Goal: Participate in discussion

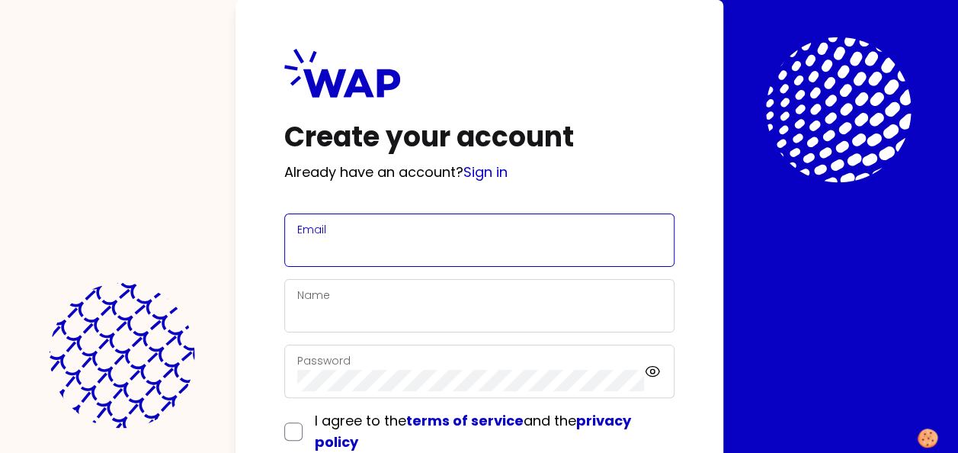
click at [364, 245] on input "Email" at bounding box center [479, 249] width 364 height 21
type input "[EMAIL_ADDRESS][DOMAIN_NAME]"
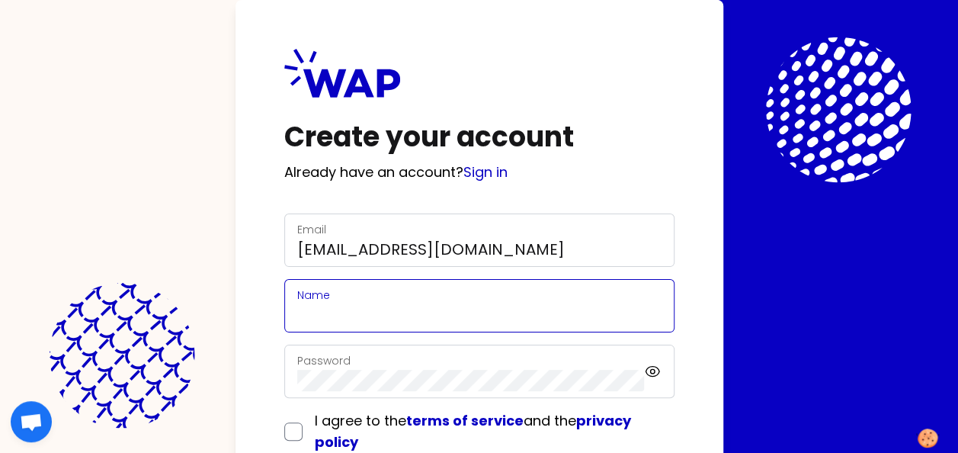
type input "[PERSON_NAME]"
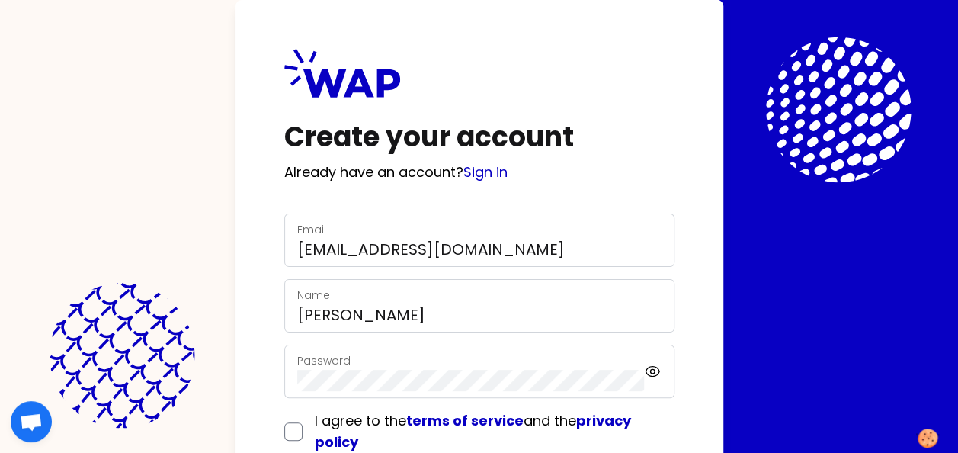
click at [365, 365] on div "Password" at bounding box center [471, 371] width 348 height 40
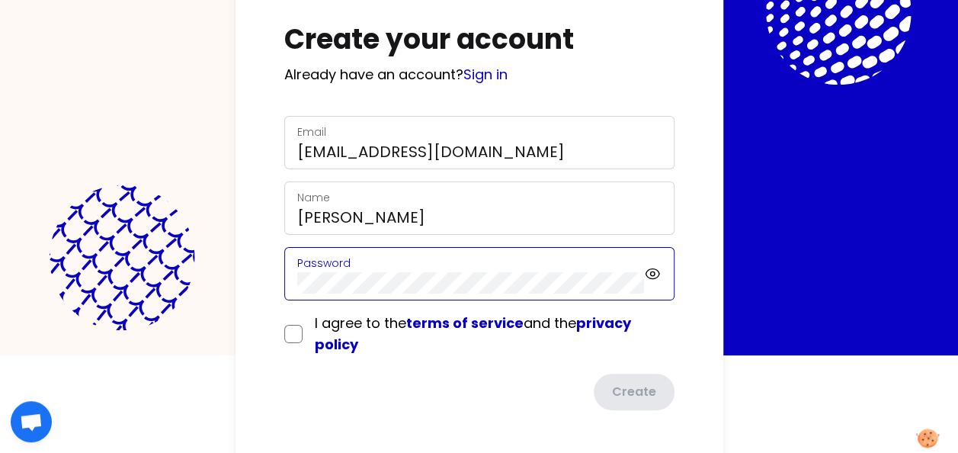
scroll to position [102, 0]
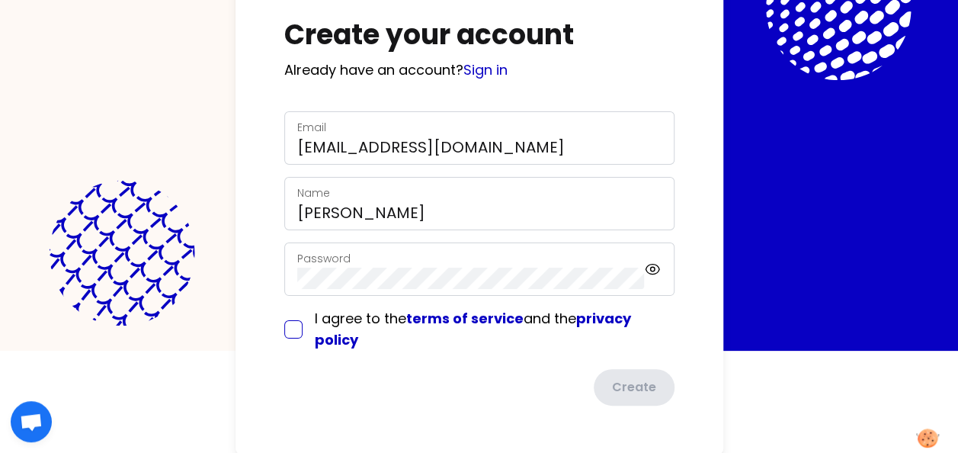
click at [296, 327] on input "checkbox" at bounding box center [293, 329] width 18 height 18
checkbox input "true"
click at [621, 384] on button "Create" at bounding box center [633, 389] width 84 height 40
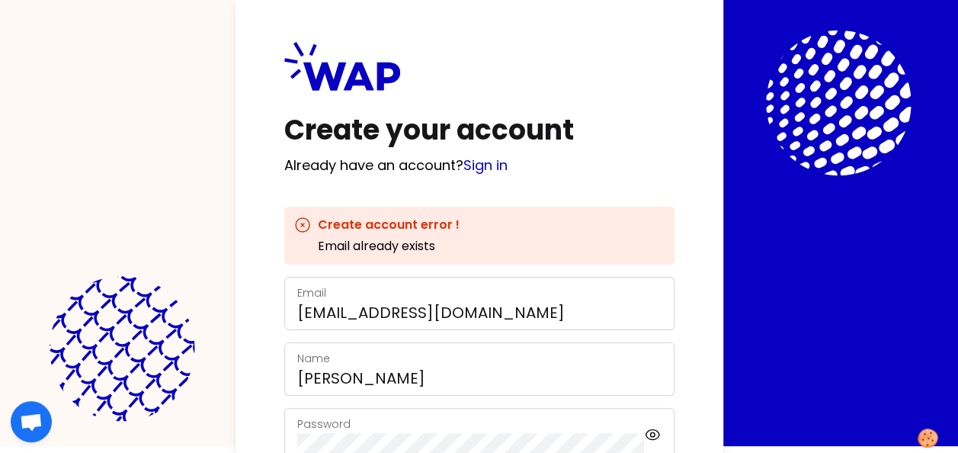
scroll to position [0, 0]
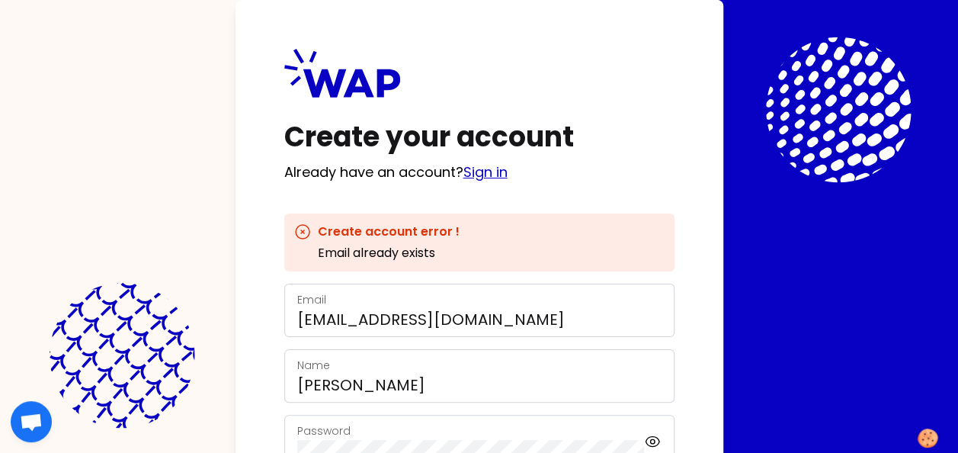
click at [490, 175] on link "Sign in" at bounding box center [485, 171] width 44 height 19
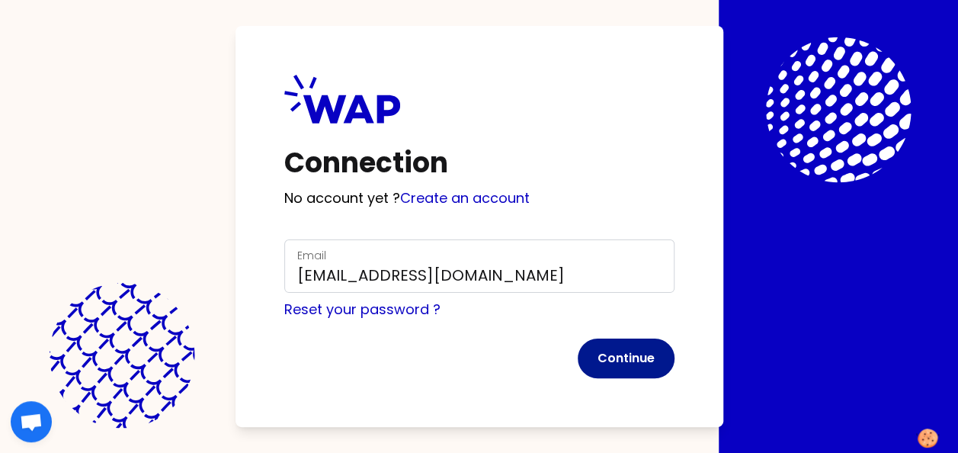
click at [610, 358] on button "Continue" at bounding box center [626, 358] width 97 height 40
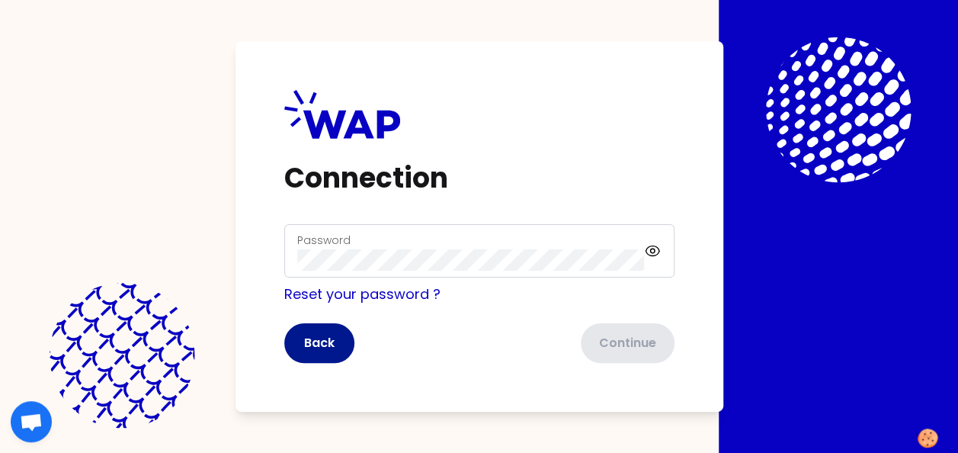
click at [332, 348] on button "Back" at bounding box center [319, 343] width 70 height 40
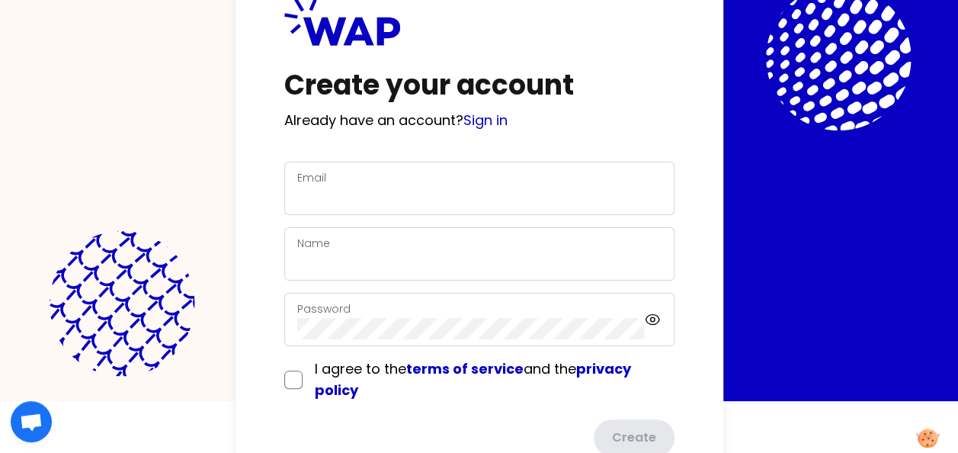
scroll to position [102, 0]
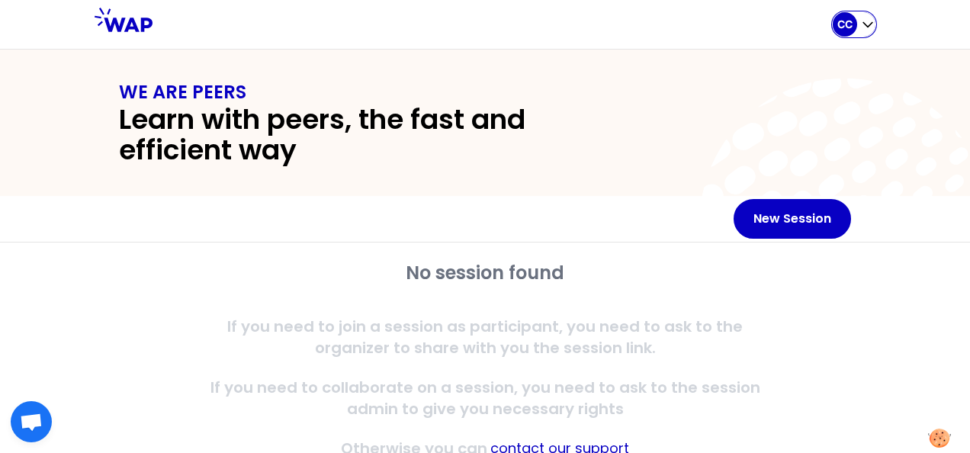
click at [851, 26] on p "CC" at bounding box center [844, 24] width 15 height 15
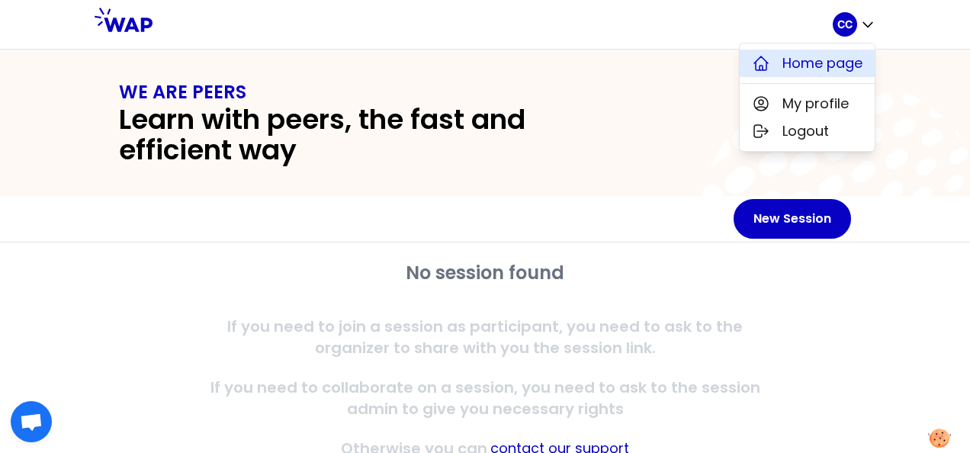
click at [831, 66] on span "Home page" at bounding box center [822, 63] width 80 height 21
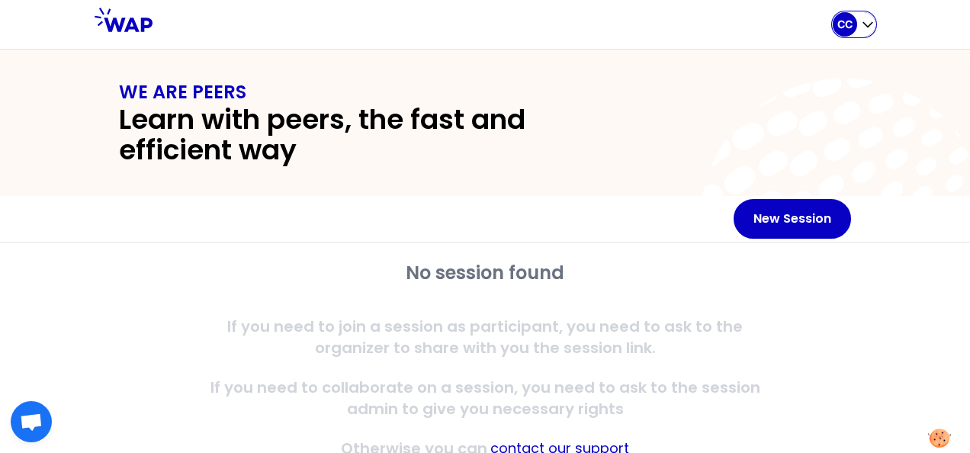
click at [869, 27] on icon "button" at bounding box center [867, 24] width 15 height 15
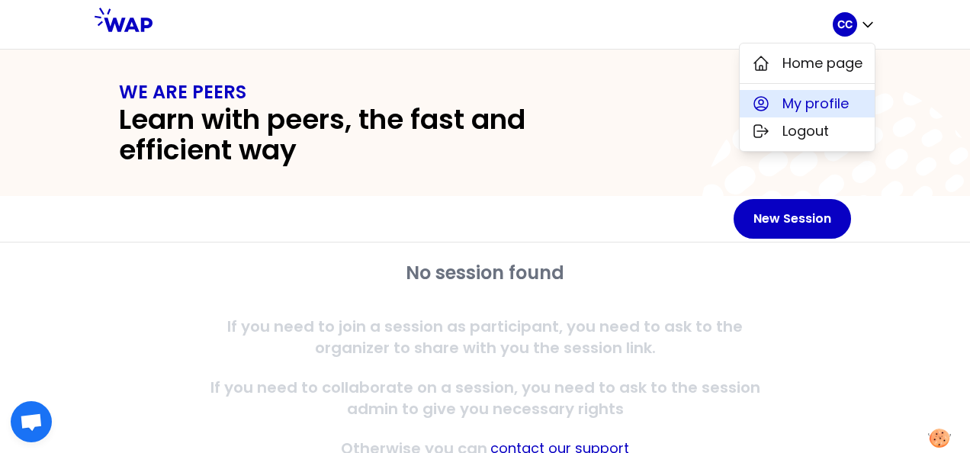
click at [839, 100] on span "My profile" at bounding box center [815, 103] width 66 height 21
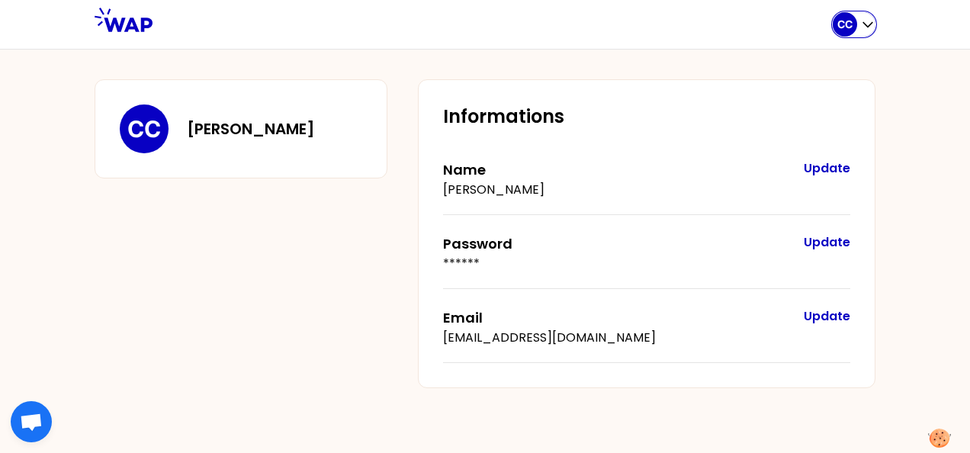
click at [864, 28] on icon "button" at bounding box center [867, 24] width 15 height 15
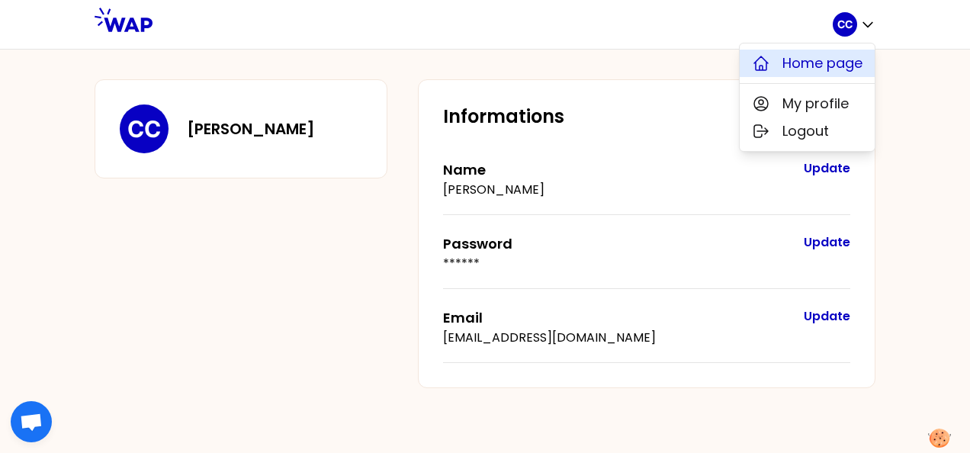
click at [815, 66] on span "Home page" at bounding box center [822, 63] width 80 height 21
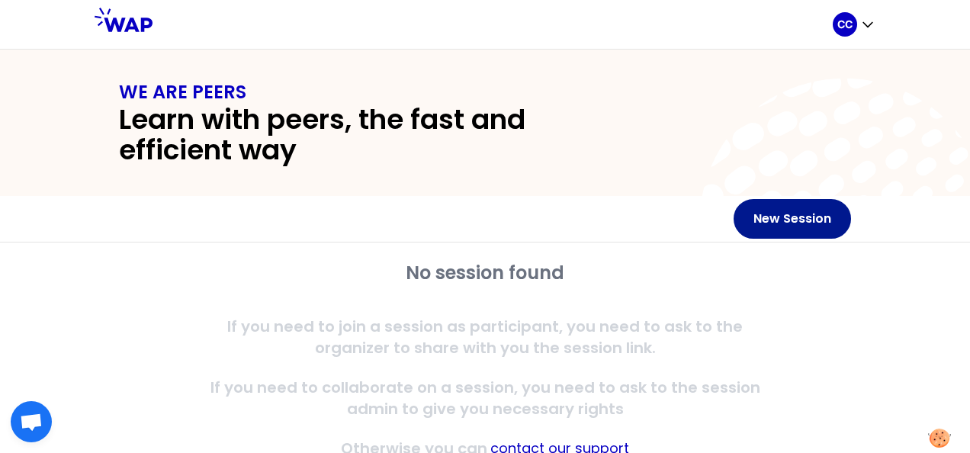
click at [758, 223] on button "New Session" at bounding box center [791, 219] width 117 height 40
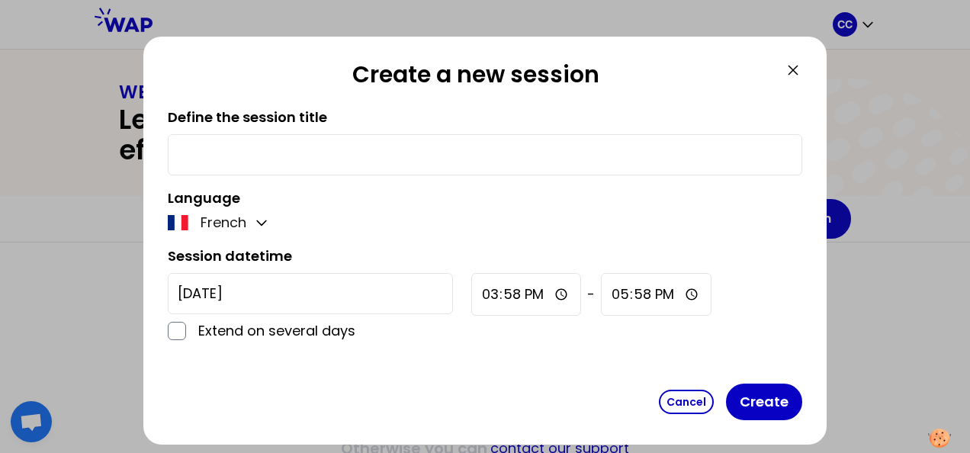
click at [788, 72] on icon at bounding box center [793, 70] width 18 height 18
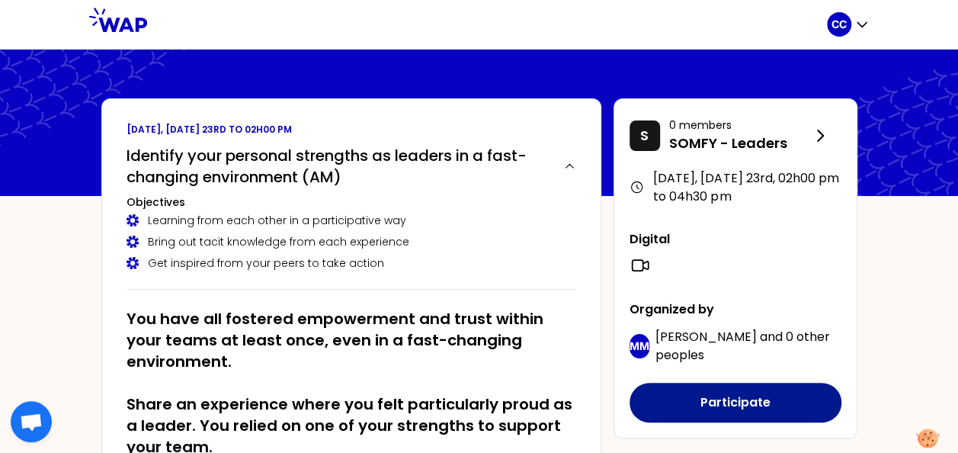
click at [754, 403] on button "Participate" at bounding box center [736, 403] width 212 height 40
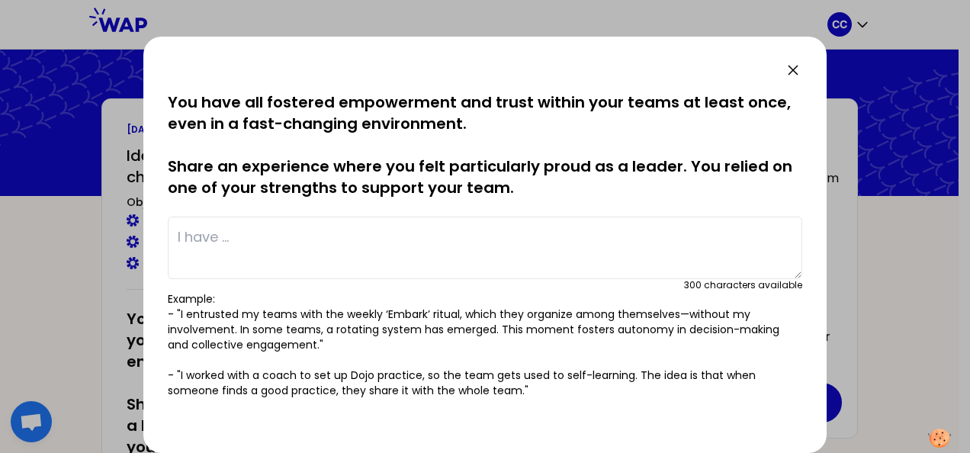
click at [360, 240] on textarea at bounding box center [485, 247] width 634 height 63
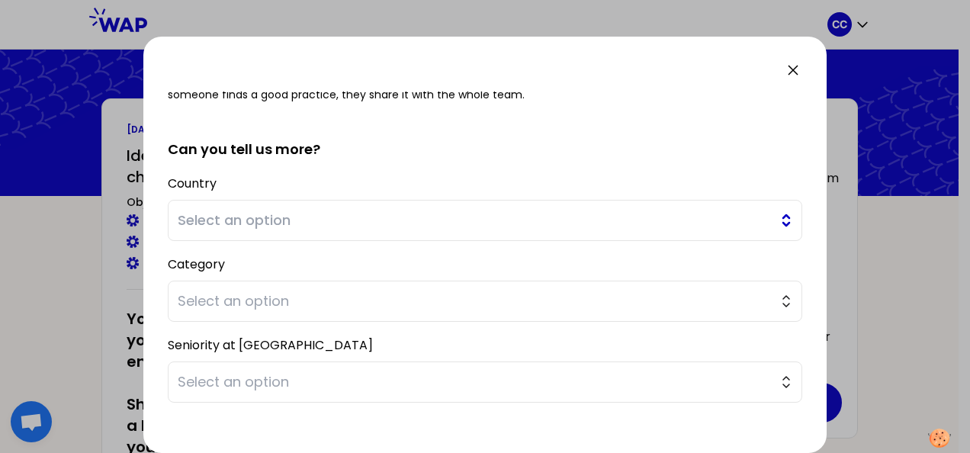
scroll to position [314, 0]
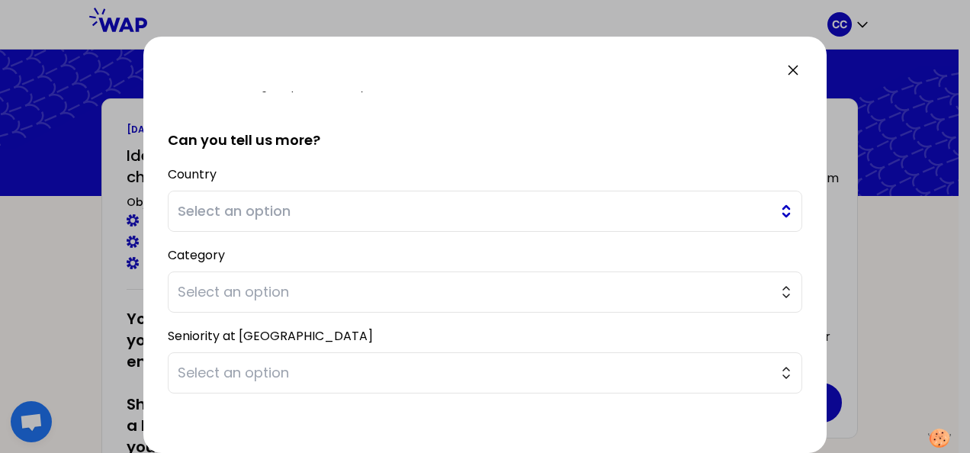
click at [512, 207] on span "Select an option" at bounding box center [474, 210] width 593 height 21
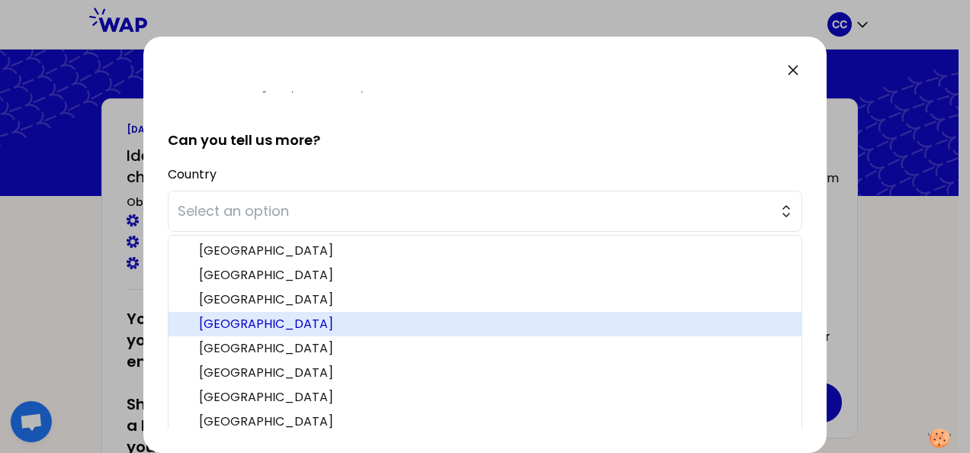
click at [284, 320] on span "China" at bounding box center [494, 324] width 590 height 18
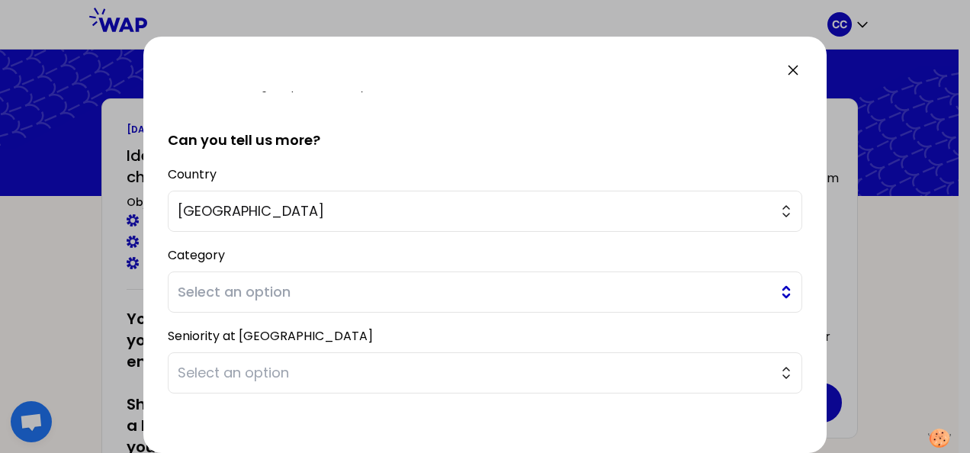
click at [377, 284] on span "Select an option" at bounding box center [474, 291] width 593 height 21
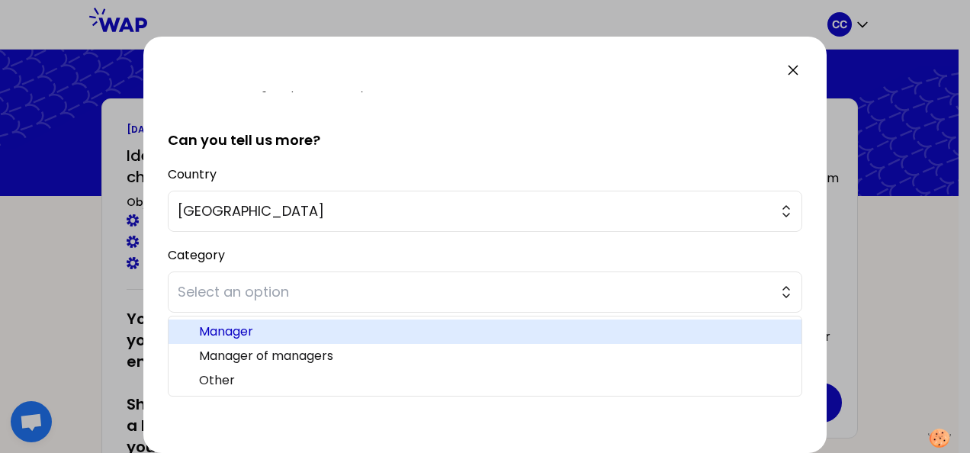
click at [375, 334] on span "Manager" at bounding box center [494, 331] width 590 height 18
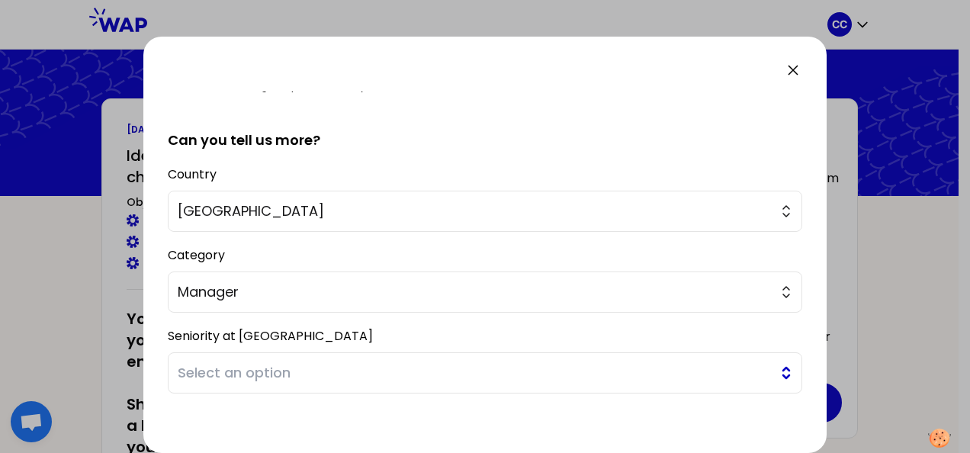
click at [398, 375] on span "Select an option" at bounding box center [474, 372] width 593 height 21
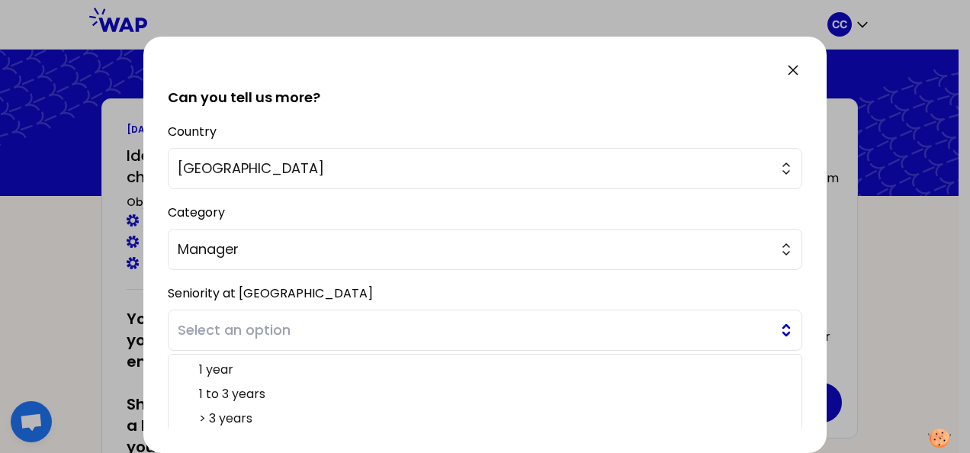
scroll to position [377, 0]
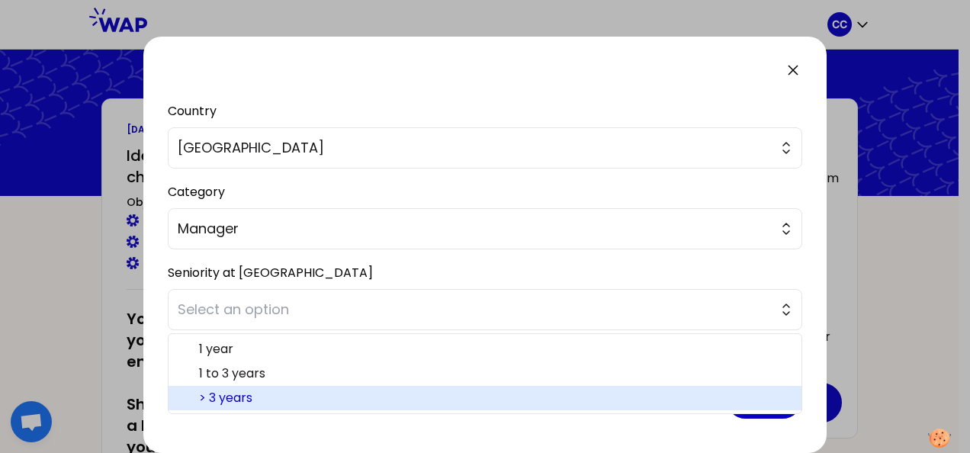
click at [297, 398] on span "> 3 years" at bounding box center [494, 398] width 590 height 18
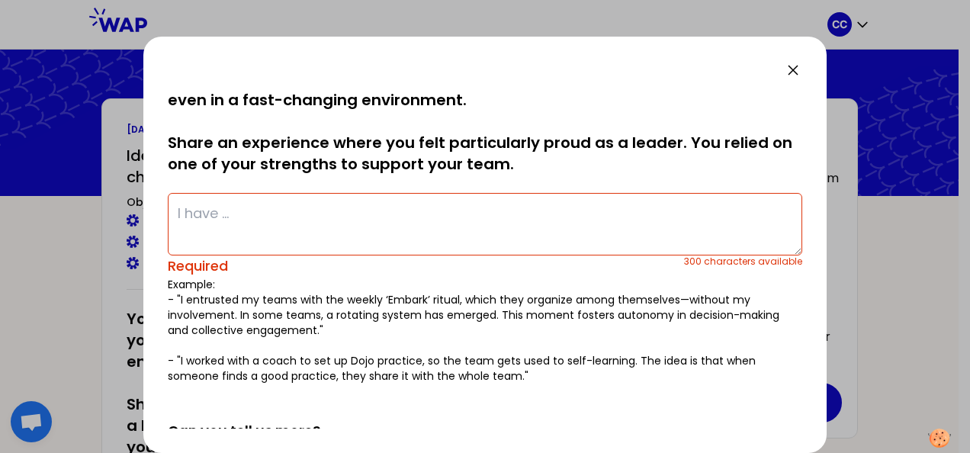
scroll to position [0, 0]
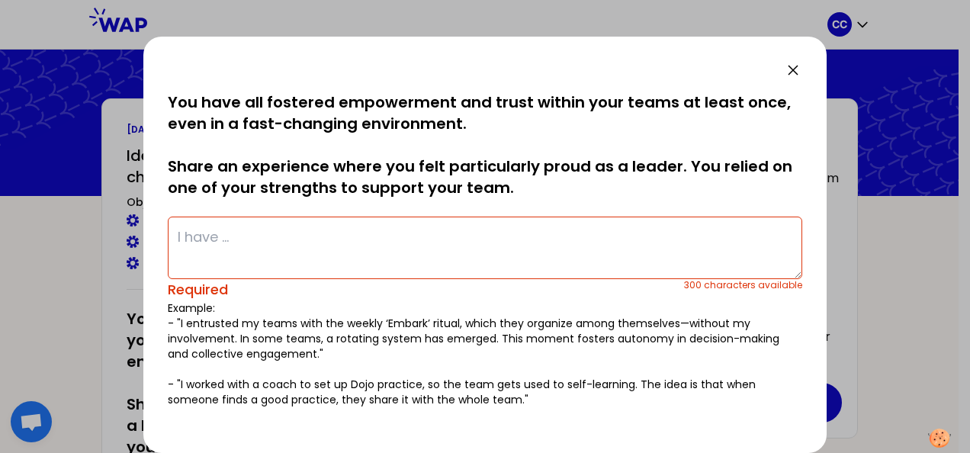
click at [340, 228] on textarea at bounding box center [485, 247] width 634 height 63
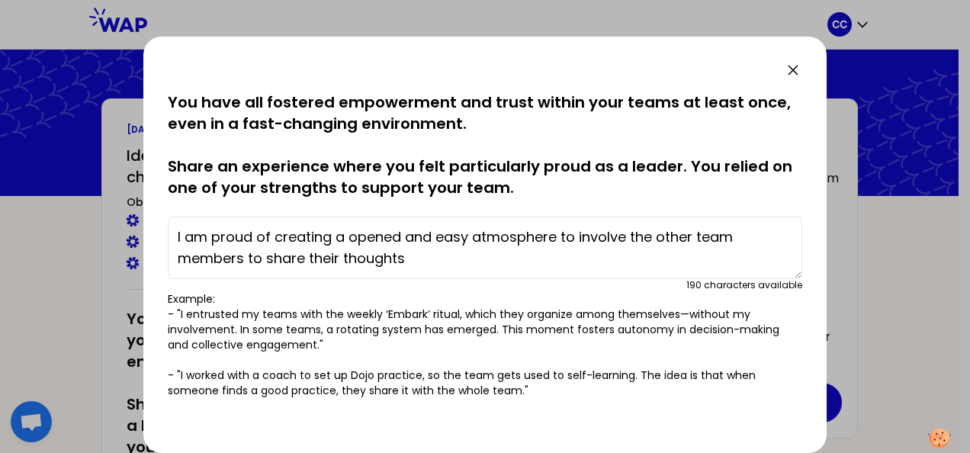
click at [340, 239] on textarea "I am proud of creating a opened and easy atmosphere to involve the other team m…" at bounding box center [485, 247] width 634 height 63
click at [409, 238] on textarea "I am proud of creating an opened and easy atmosphere to involve the other team …" at bounding box center [485, 247] width 634 height 63
click at [454, 256] on textarea "I am proud of creating an open and easy atmosphere to involve the other team me…" at bounding box center [485, 247] width 634 height 63
click at [490, 255] on textarea "I am proud of creating an open and easy atmosphere to involve the other team me…" at bounding box center [485, 247] width 634 height 63
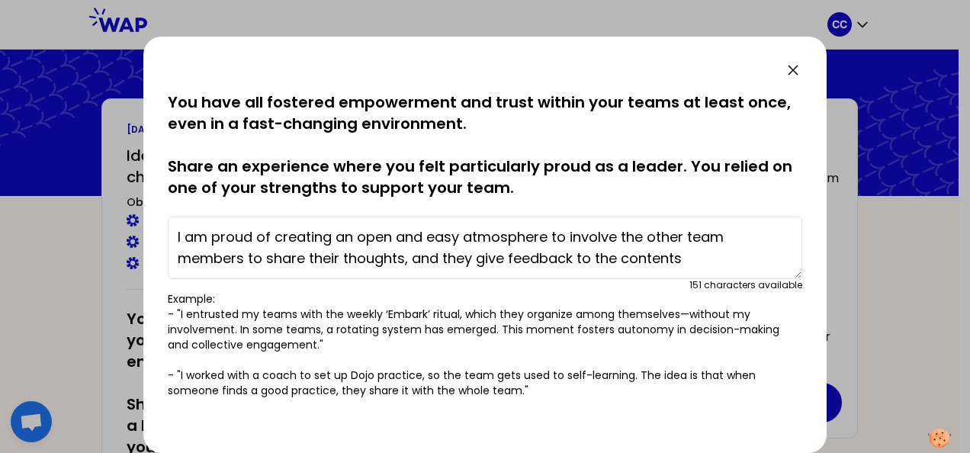
click at [688, 258] on textarea "I am proud of creating an open and easy atmosphere to involve the other team me…" at bounding box center [485, 247] width 634 height 63
click at [401, 260] on textarea "I am proud of creating an open and easy atmosphere to involve the other team me…" at bounding box center [485, 247] width 634 height 63
drag, startPoint x: 555, startPoint y: 255, endPoint x: 749, endPoint y: 261, distance: 193.7
click at [749, 261] on textarea "I am proud of creating an open and easy atmosphere to involve the other team me…" at bounding box center [485, 247] width 634 height 63
drag, startPoint x: 634, startPoint y: 258, endPoint x: 560, endPoint y: 258, distance: 73.9
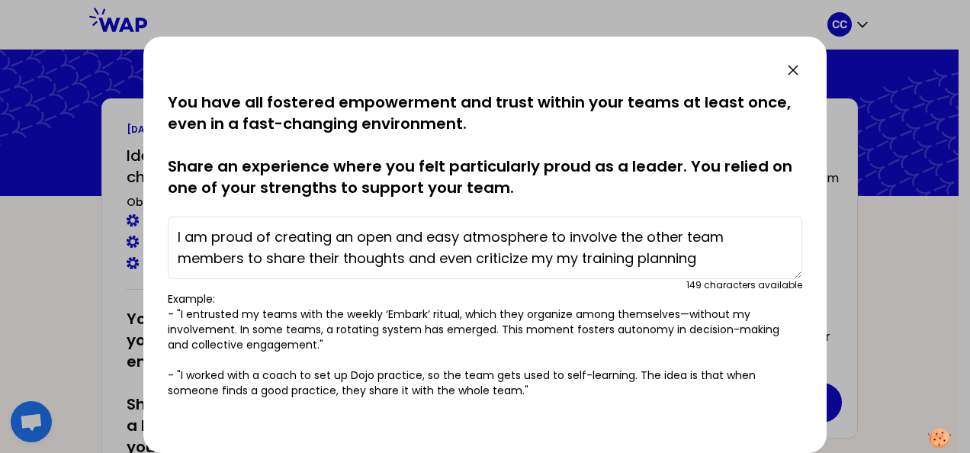
click at [560, 258] on textarea "I am proud of creating an open and easy atmosphere to involve the other team me…" at bounding box center [485, 247] width 634 height 63
drag, startPoint x: 617, startPoint y: 261, endPoint x: 595, endPoint y: 259, distance: 22.9
click at [595, 259] on textarea "I am proud of creating an open and easy atmosphere to involve the other team me…" at bounding box center [485, 247] width 634 height 63
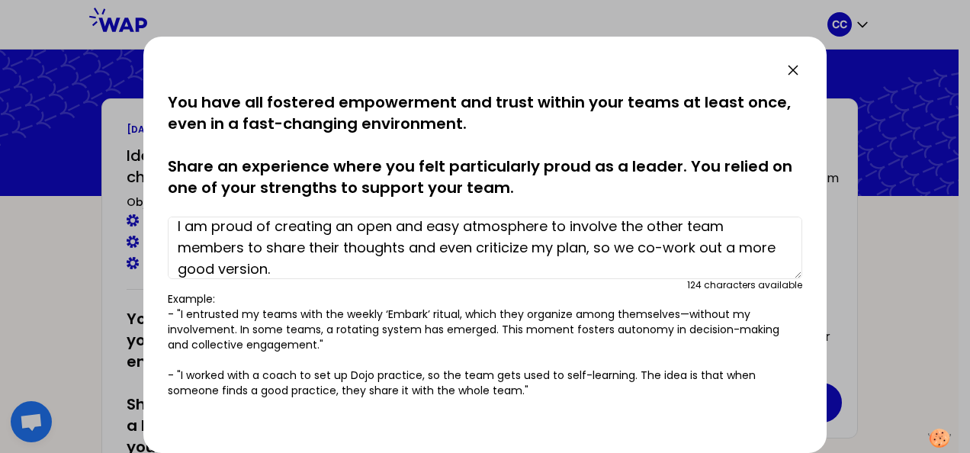
click at [735, 230] on textarea "I am proud of creating an open and easy atmosphere to involve the other team me…" at bounding box center [485, 247] width 634 height 63
drag, startPoint x: 685, startPoint y: 226, endPoint x: 243, endPoint y: 247, distance: 441.9
click at [242, 249] on textarea "I am proud of creating an open and easy atmosphere to involve the other team me…" at bounding box center [485, 247] width 634 height 63
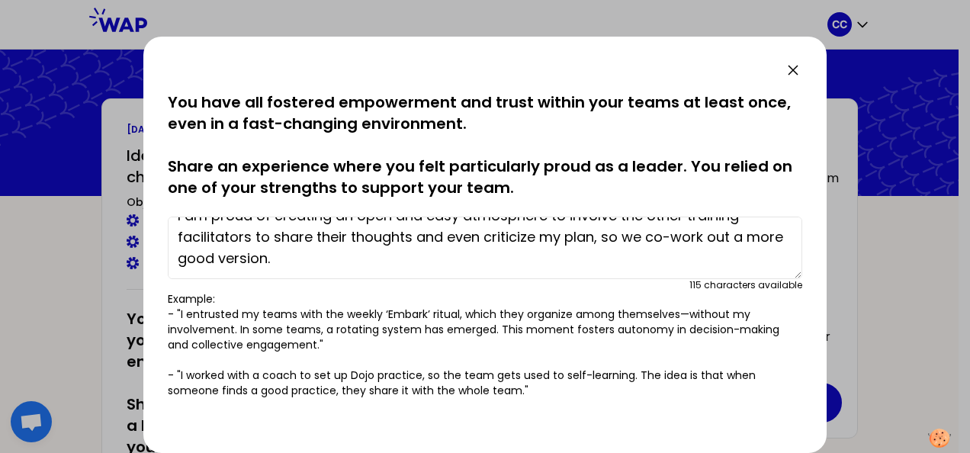
scroll to position [0, 0]
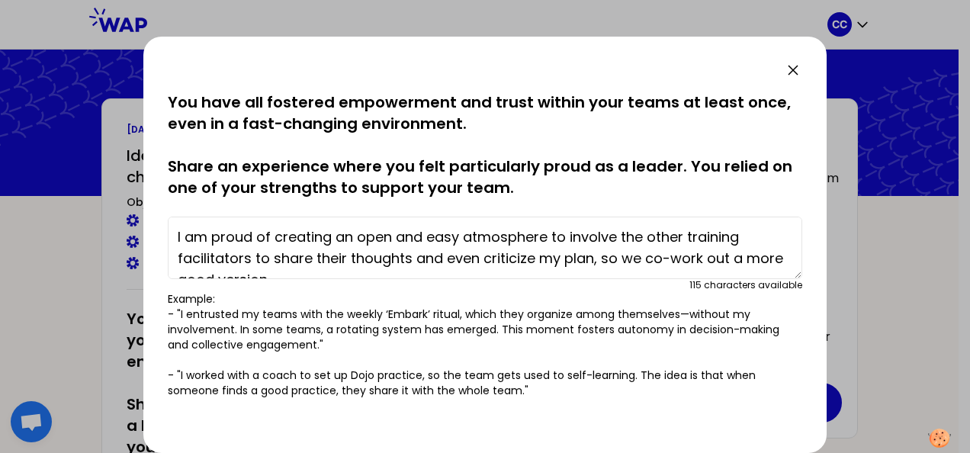
drag, startPoint x: 329, startPoint y: 263, endPoint x: 268, endPoint y: 258, distance: 61.2
click at [167, 210] on div "saved You have all fostered empowerment and trust within your teams at least on…" at bounding box center [484, 245] width 683 height 416
click at [383, 252] on textarea "I am proud of creating an open and easy atmosphere to involve the other trainin…" at bounding box center [485, 247] width 634 height 63
drag, startPoint x: 318, startPoint y: 261, endPoint x: 195, endPoint y: 218, distance: 129.9
click at [172, 206] on div "saved You have all fostered empowerment and trust within your teams at least on…" at bounding box center [485, 244] width 634 height 306
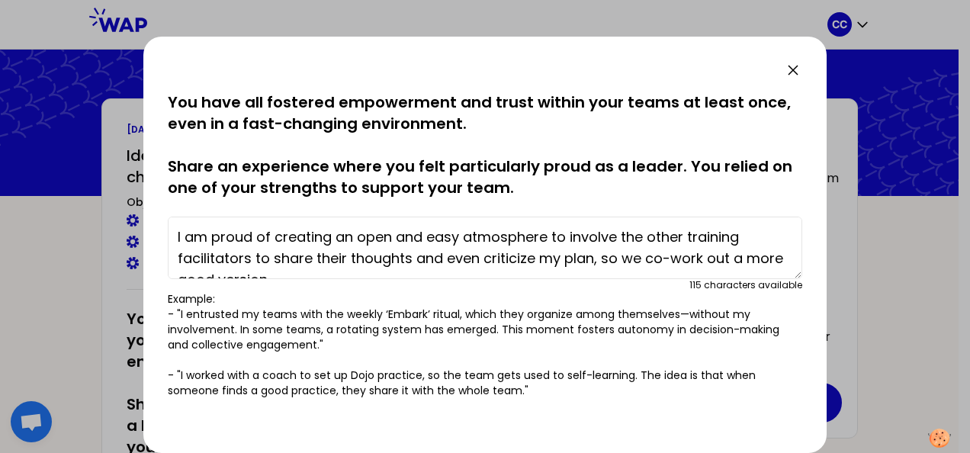
paste textarea "relaxed atmosphere, which enables other training instructors to participate, sh…"
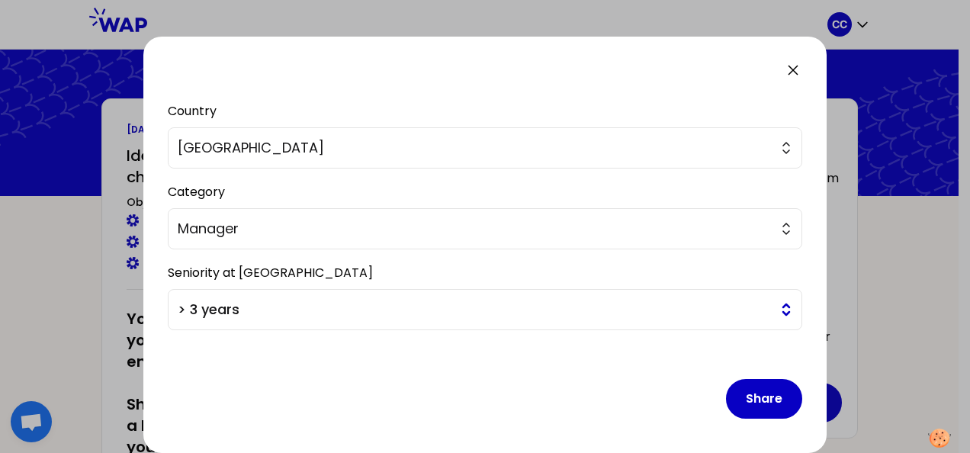
scroll to position [63, 0]
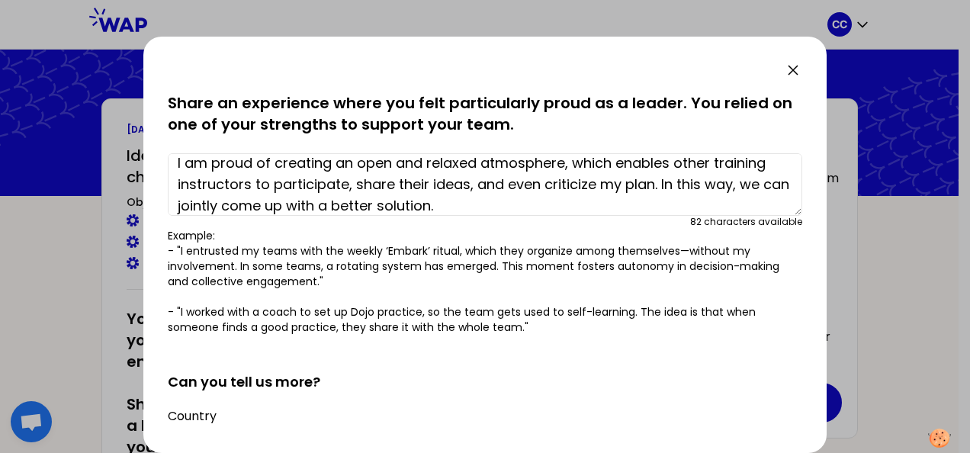
click at [178, 160] on textarea "I am proud of creating an open and relaxed atmosphere, which enables other trai…" at bounding box center [485, 184] width 634 height 63
click at [467, 207] on textarea "I am proud of creating an open and relaxed atmosphere, which enables other trai…" at bounding box center [485, 184] width 634 height 63
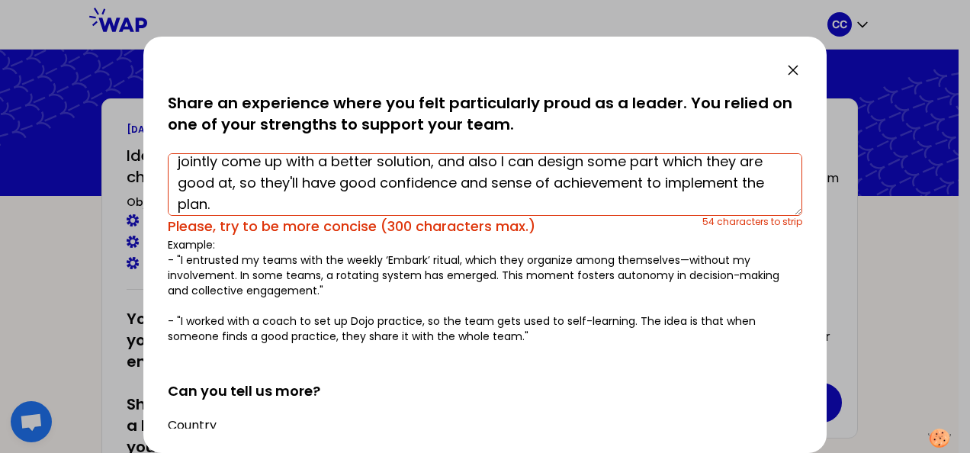
scroll to position [0, 0]
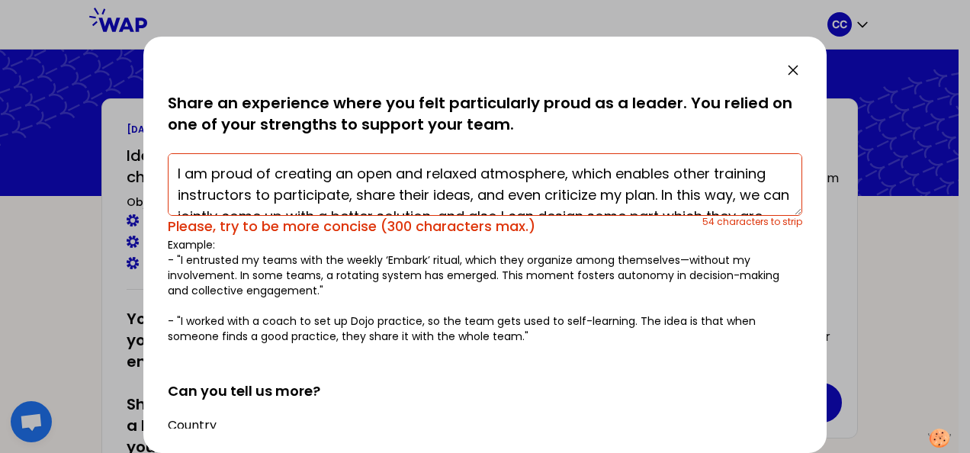
drag, startPoint x: 239, startPoint y: 206, endPoint x: 159, endPoint y: 146, distance: 100.8
click at [159, 146] on div "saved You have all fostered empowerment and trust within your teams at least on…" at bounding box center [484, 245] width 683 height 416
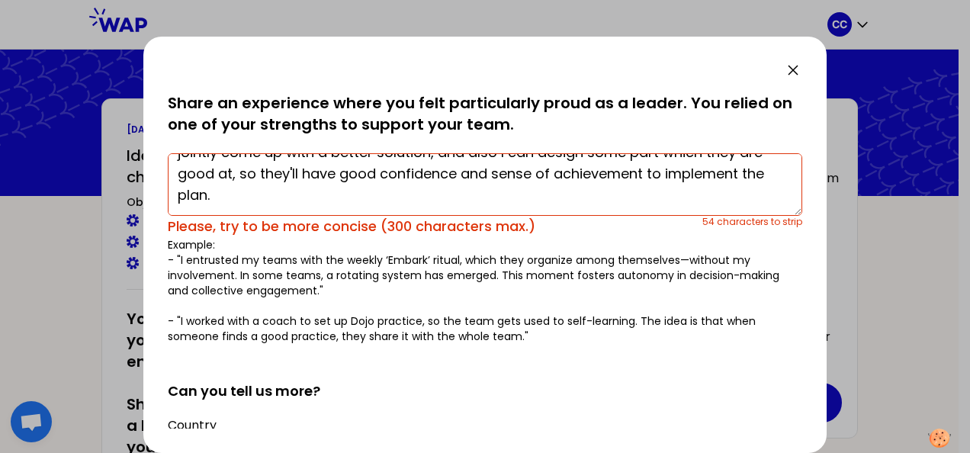
click at [341, 201] on textarea "I am proud of creating an open and relaxed atmosphere, which enables other trai…" at bounding box center [485, 184] width 634 height 63
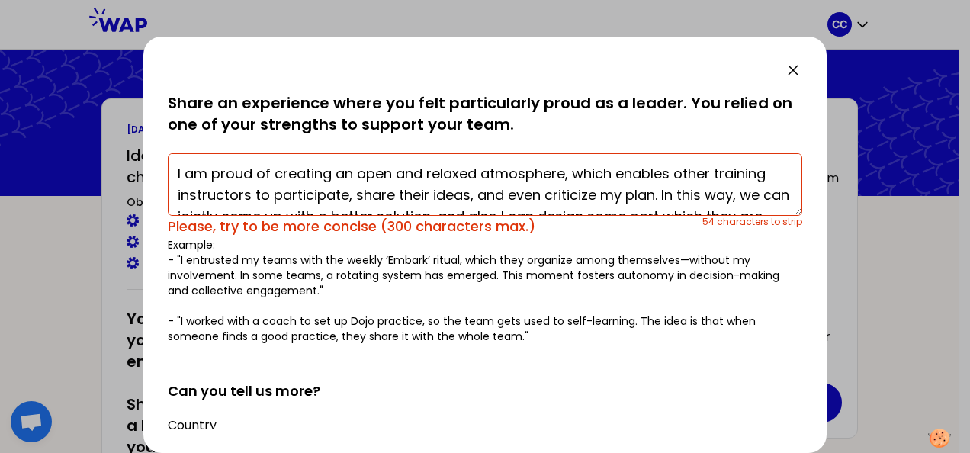
drag, startPoint x: 255, startPoint y: 190, endPoint x: 133, endPoint y: 135, distance: 133.1
click at [133, 135] on div "saved You have all fostered empowerment and trust within your teams at least on…" at bounding box center [485, 226] width 970 height 453
paste textarea "where other training instructors can participate, share their ideas, and even o…"
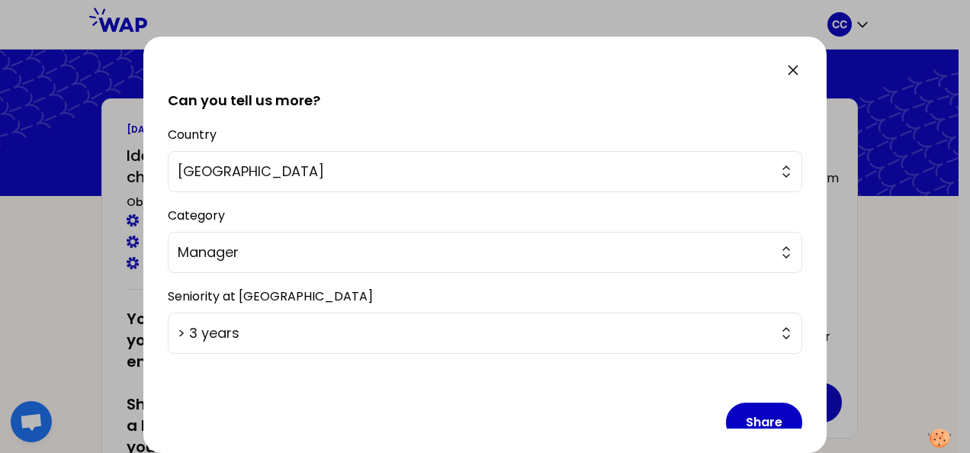
scroll to position [377, 0]
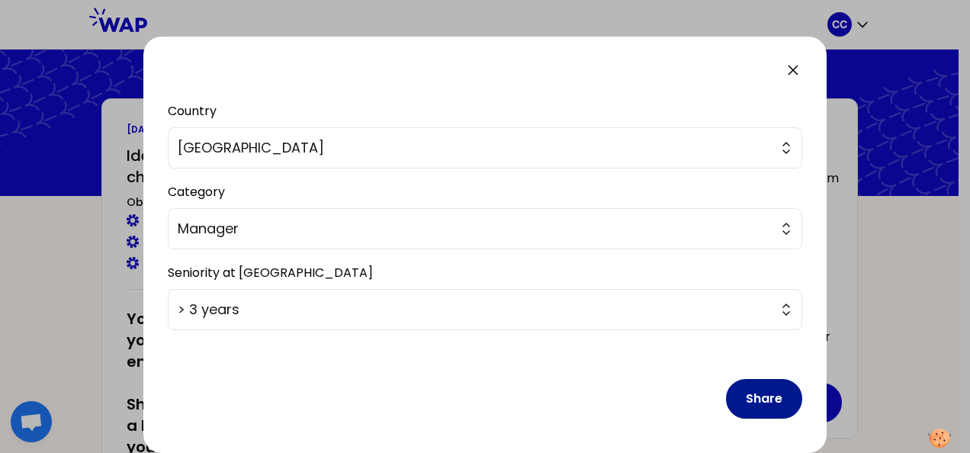
click at [739, 396] on button "Share" at bounding box center [764, 399] width 76 height 40
drag, startPoint x: 747, startPoint y: 399, endPoint x: 762, endPoint y: 389, distance: 18.0
click at [747, 399] on button "Share" at bounding box center [764, 399] width 76 height 40
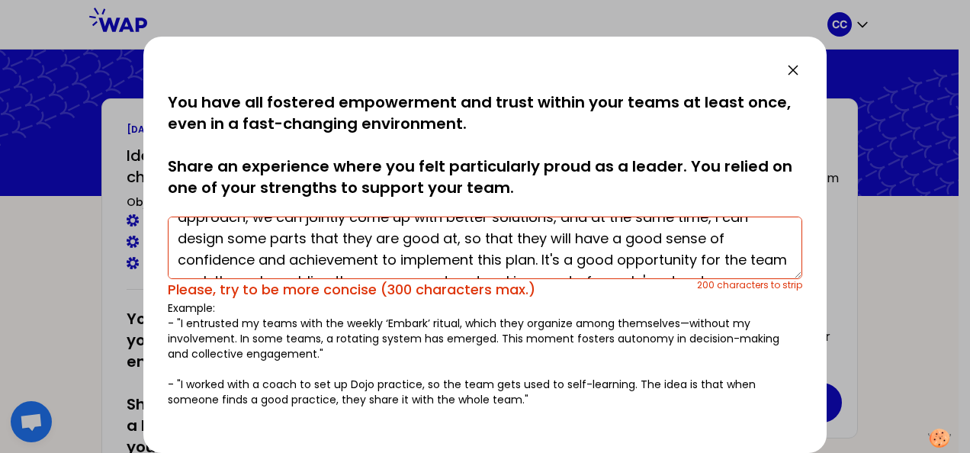
scroll to position [60, 0]
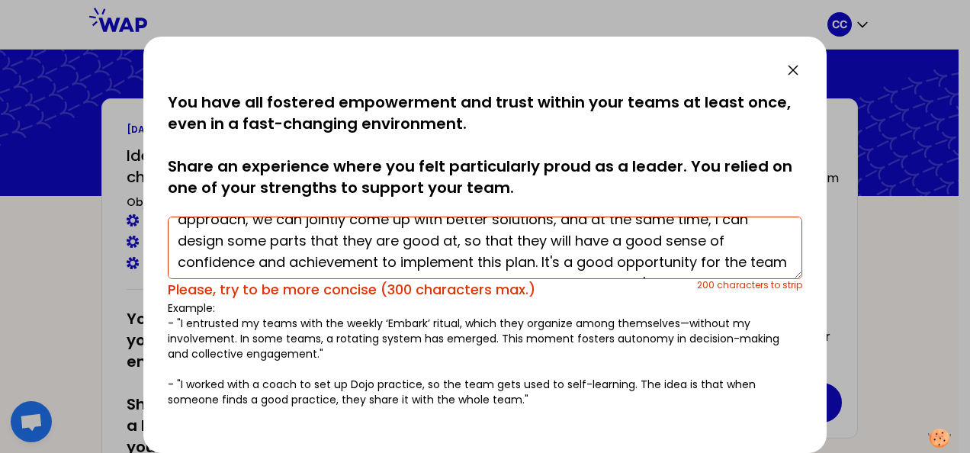
drag, startPoint x: 334, startPoint y: 258, endPoint x: 605, endPoint y: 258, distance: 270.6
click at [605, 258] on textarea "I am proud of creating an open and relaxed atmosphere where other training inst…" at bounding box center [485, 247] width 634 height 63
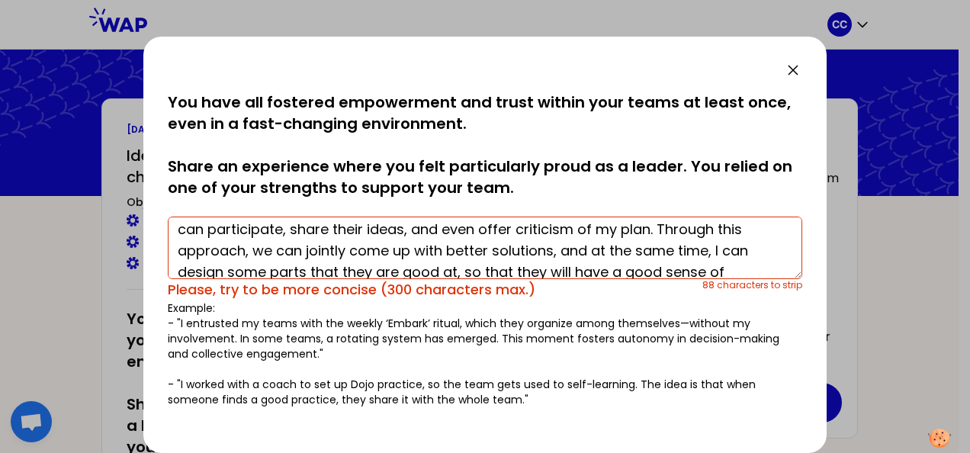
scroll to position [0, 0]
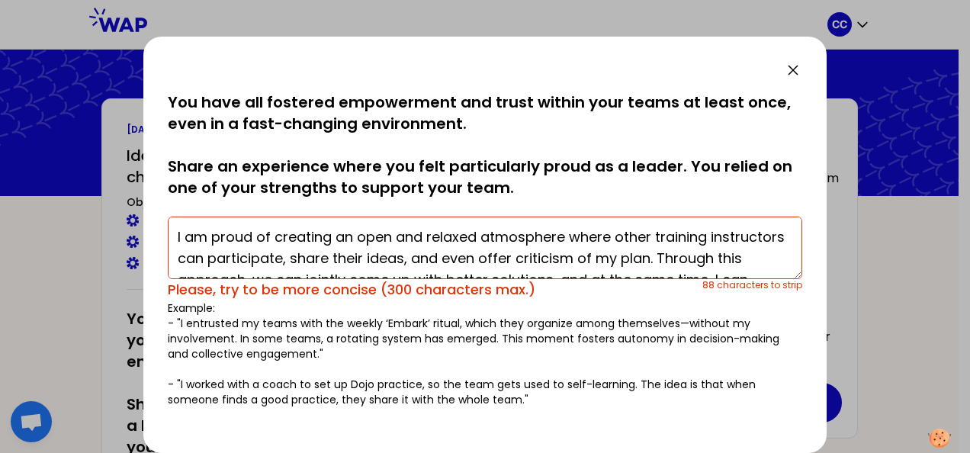
drag, startPoint x: 488, startPoint y: 258, endPoint x: 647, endPoint y: 258, distance: 159.3
click at [647, 258] on textarea "I am proud of creating an open and relaxed atmosphere where other training inst…" at bounding box center [485, 247] width 634 height 63
click at [710, 258] on textarea "I am proud of creating an open and relaxed atmosphere where other training inst…" at bounding box center [485, 247] width 634 height 63
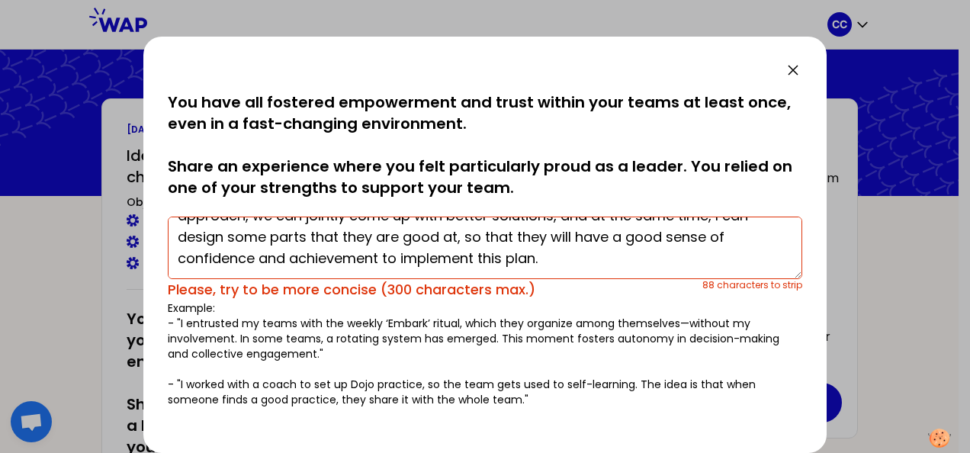
drag, startPoint x: 210, startPoint y: 236, endPoint x: 517, endPoint y: 240, distance: 306.5
click at [517, 240] on textarea "I am proud of creating an open and relaxed atmosphere where other training inst…" at bounding box center [485, 247] width 634 height 63
click at [553, 243] on textarea "I am proud of creating an open and relaxed atmosphere where other training inst…" at bounding box center [485, 247] width 634 height 63
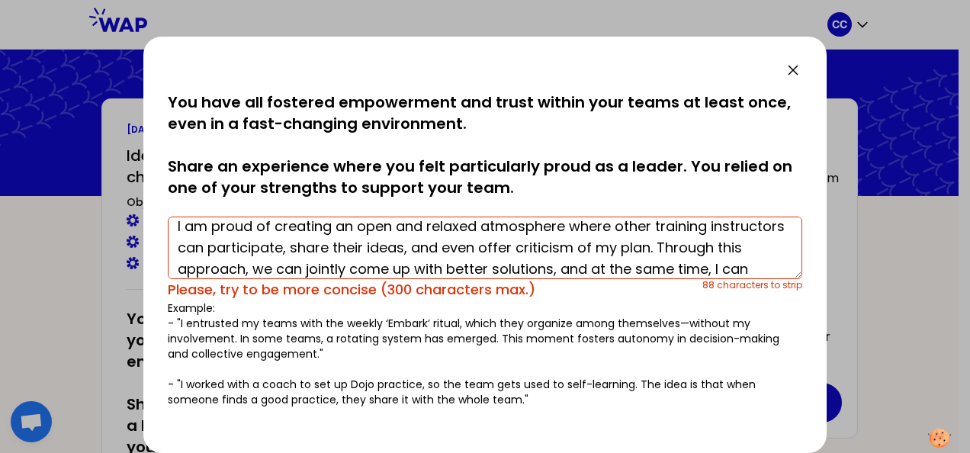
scroll to position [0, 0]
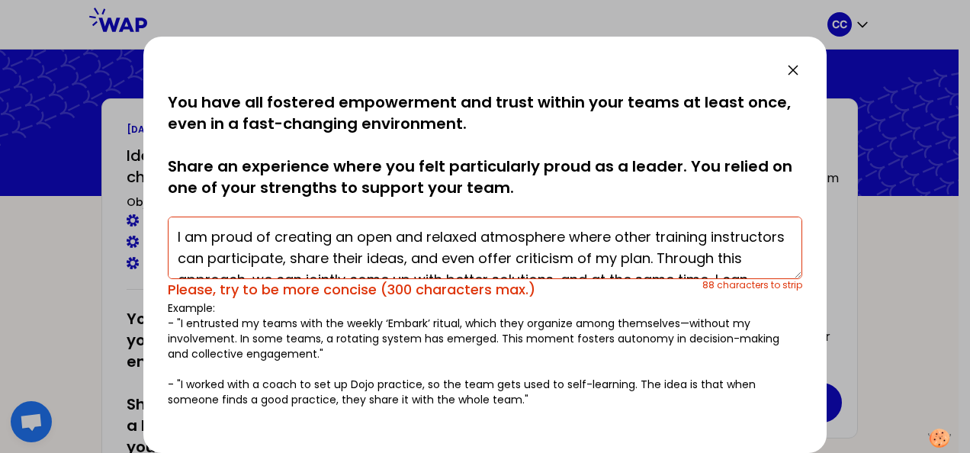
click at [438, 242] on textarea "I am proud of creating an open and relaxed atmosphere where other training inst…" at bounding box center [485, 247] width 634 height 63
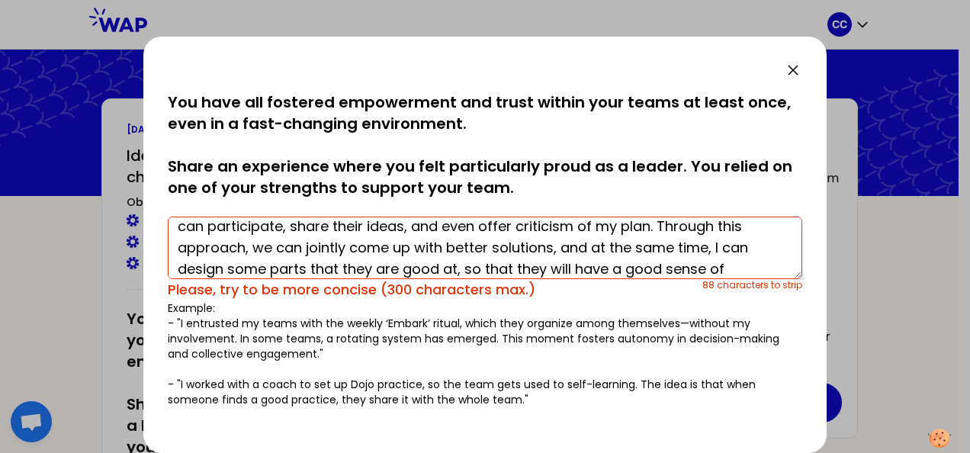
scroll to position [53, 0]
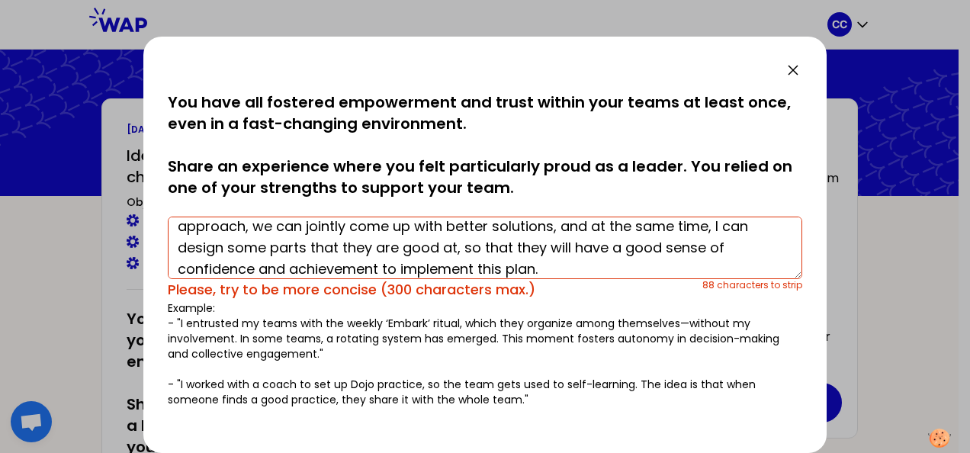
drag, startPoint x: 213, startPoint y: 249, endPoint x: 536, endPoint y: 254, distance: 322.5
click at [536, 254] on textarea "I am proud of creating an open and relaxed atmosphere where other training inst…" at bounding box center [485, 247] width 634 height 63
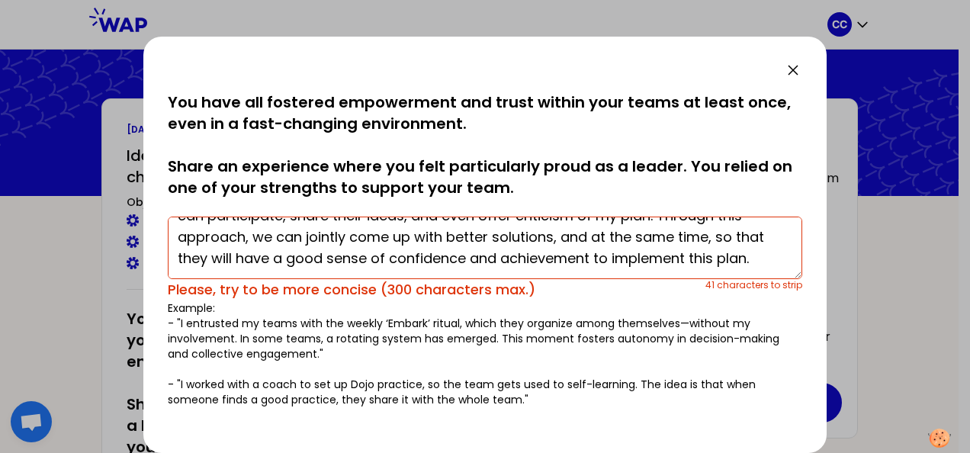
click at [550, 250] on textarea "I am proud of creating an open and relaxed atmosphere where other training inst…" at bounding box center [485, 247] width 634 height 63
drag, startPoint x: 641, startPoint y: 229, endPoint x: 312, endPoint y: 263, distance: 331.1
click at [312, 263] on textarea "I am proud of creating an open and relaxed atmosphere where other training inst…" at bounding box center [485, 247] width 634 height 63
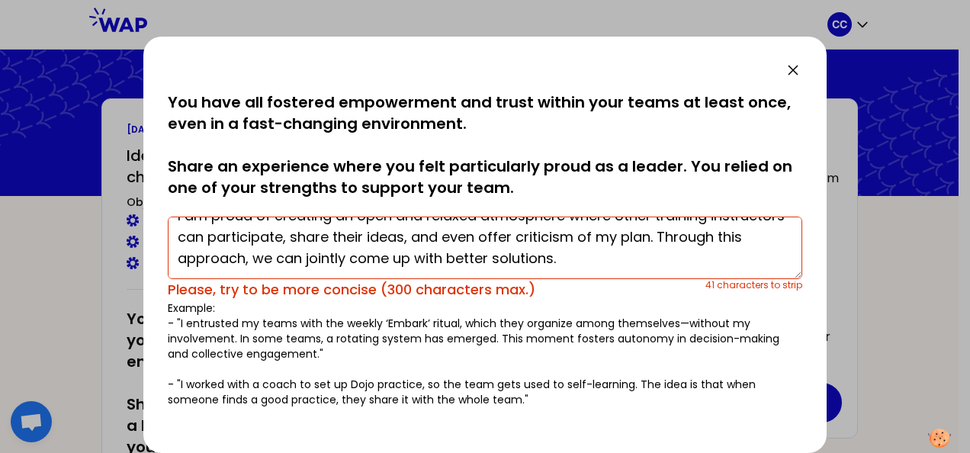
scroll to position [21, 0]
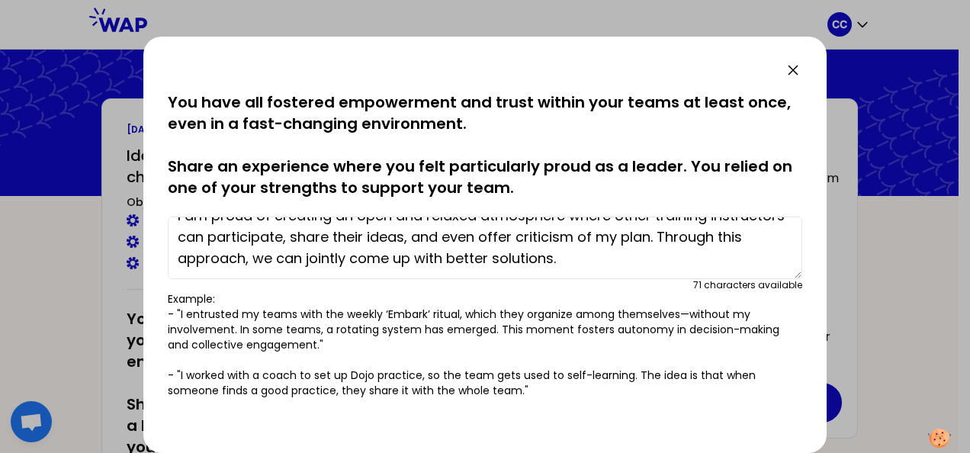
click at [714, 253] on textarea "I am proud of creating an open and relaxed atmosphere where other training inst…" at bounding box center [485, 247] width 634 height 63
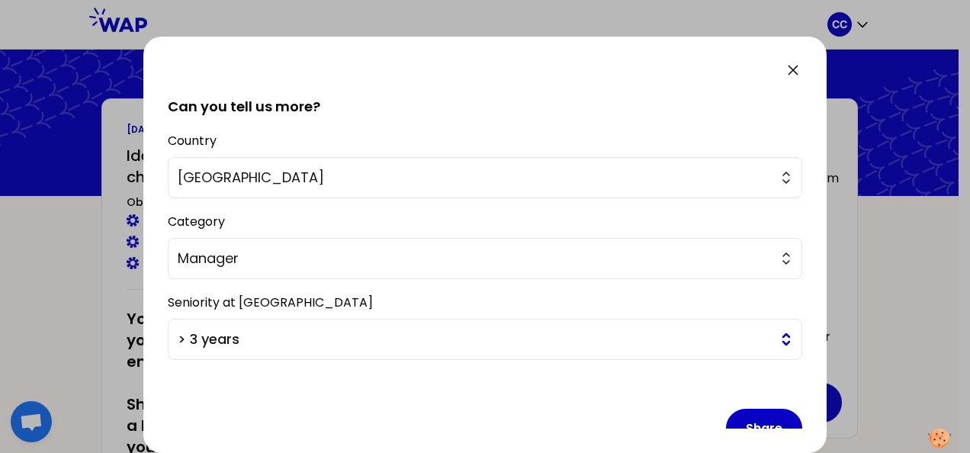
scroll to position [368, 0]
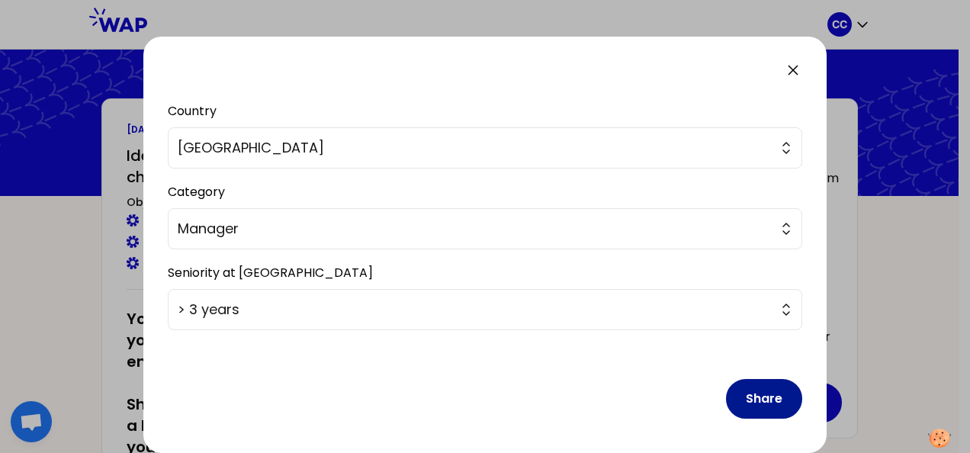
type textarea "I am proud of creating an open and relaxed atmosphere where other training inst…"
click at [750, 404] on button "Share" at bounding box center [764, 399] width 76 height 40
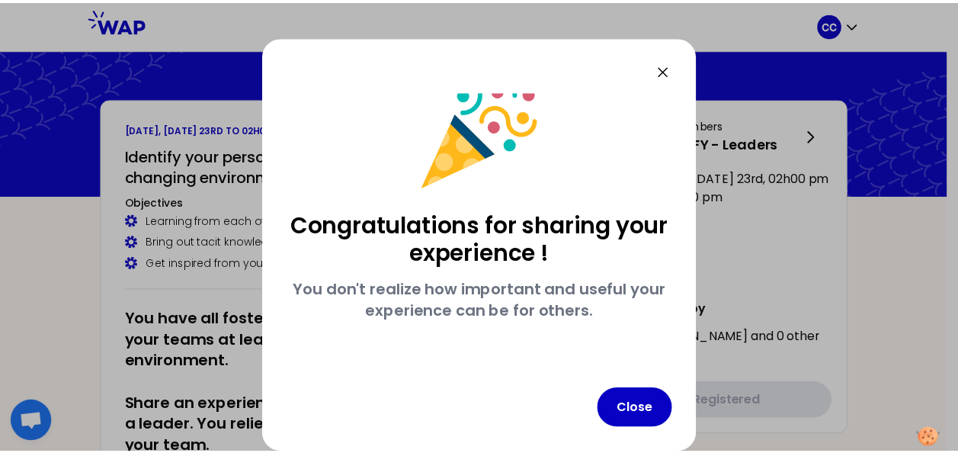
scroll to position [26, 0]
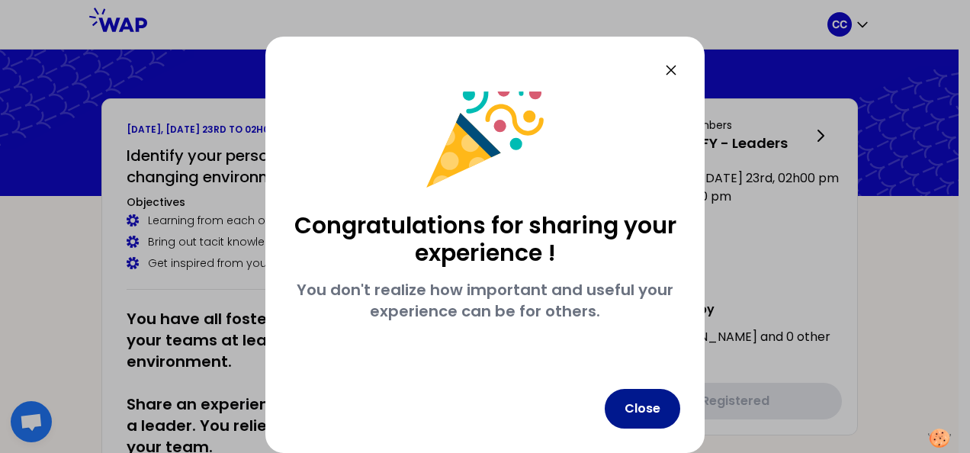
click at [653, 406] on button "Close" at bounding box center [642, 409] width 75 height 40
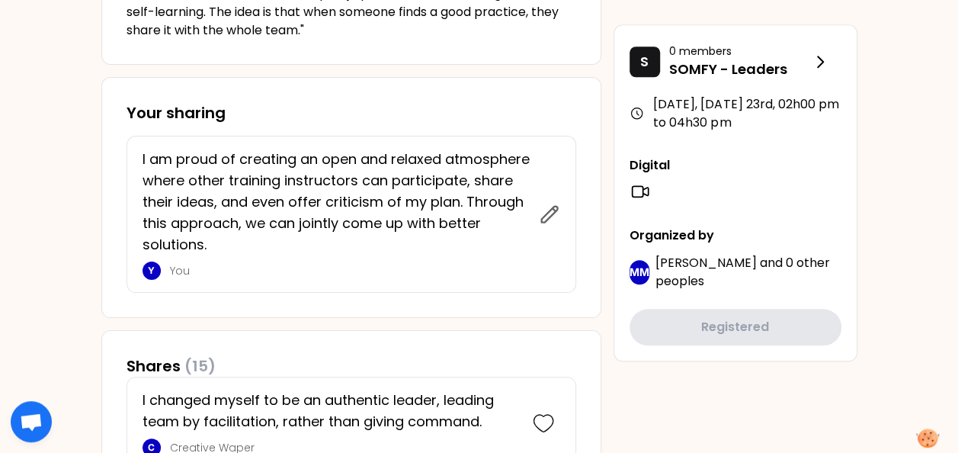
scroll to position [610, 0]
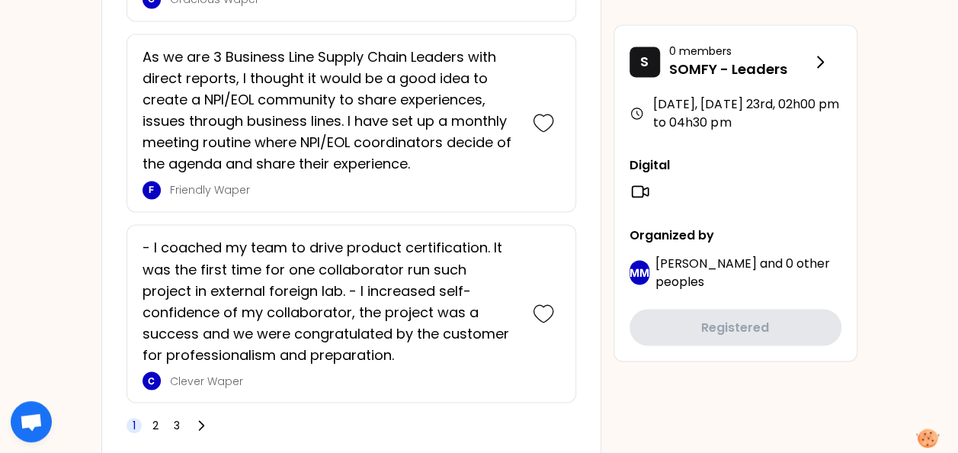
scroll to position [4071, 0]
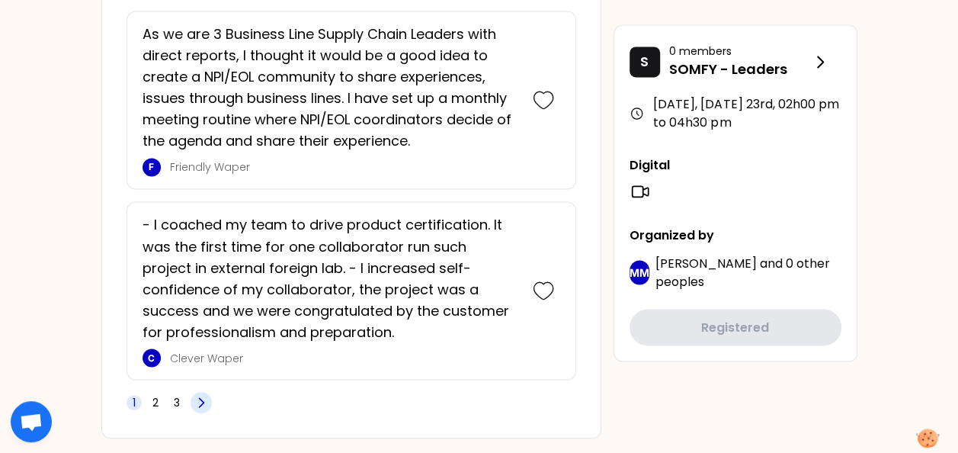
click at [205, 395] on icon at bounding box center [201, 402] width 15 height 15
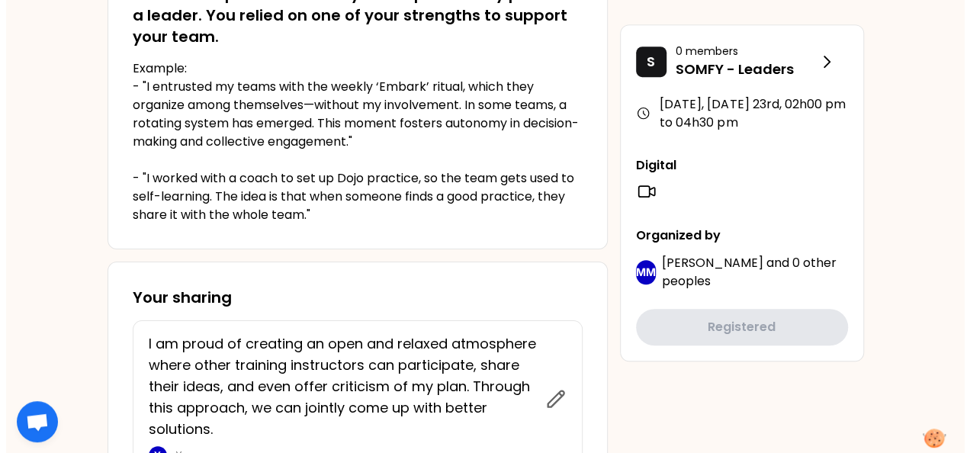
scroll to position [639, 0]
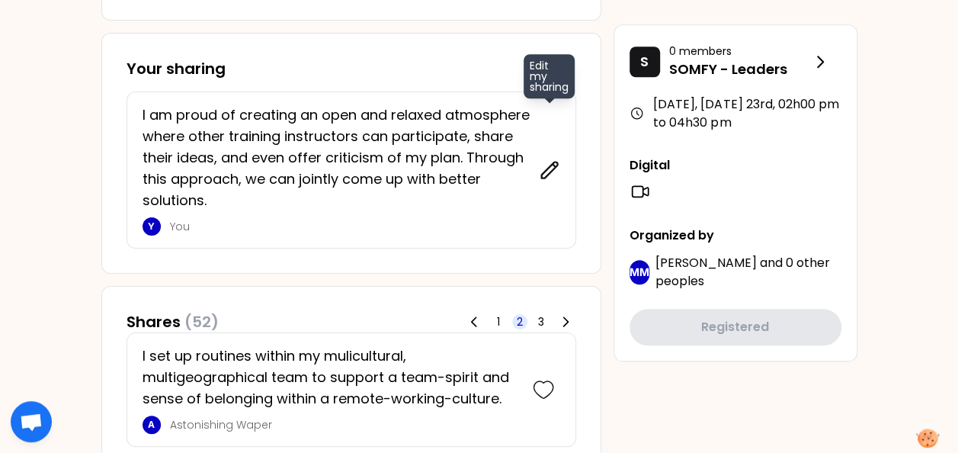
click at [550, 169] on icon at bounding box center [549, 169] width 21 height 21
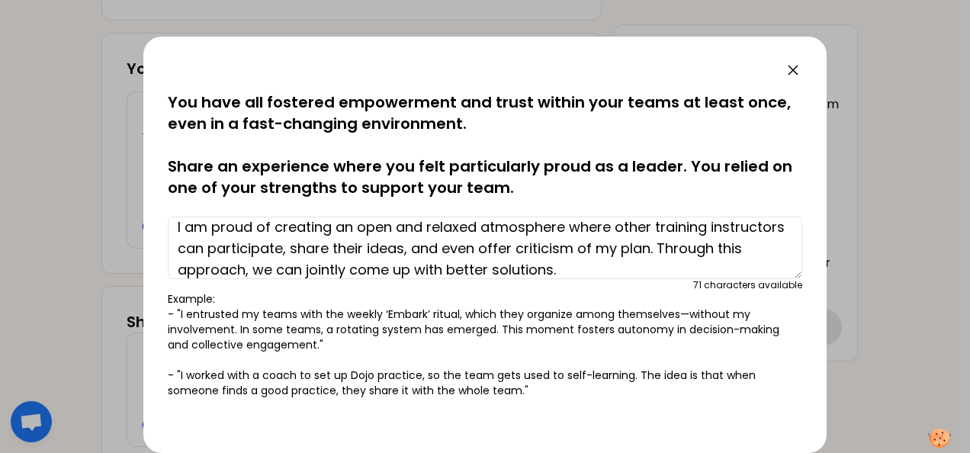
scroll to position [0, 0]
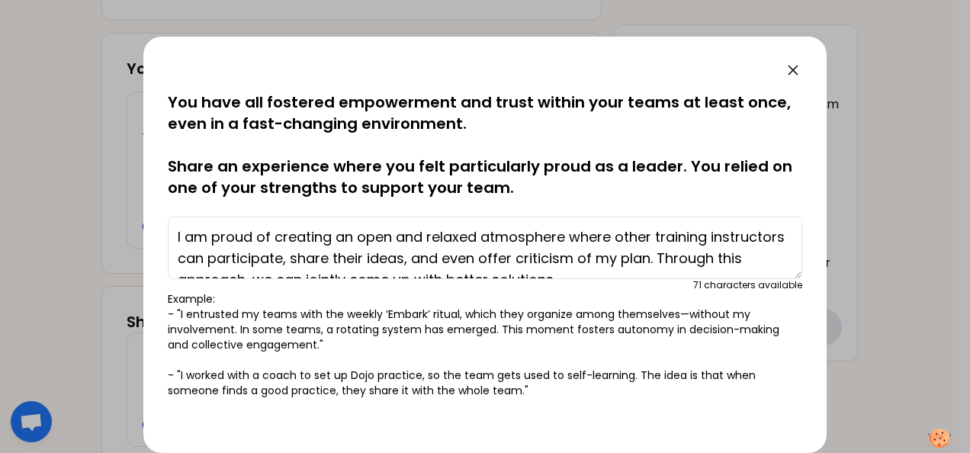
drag, startPoint x: 654, startPoint y: 236, endPoint x: 250, endPoint y: 261, distance: 404.8
click at [250, 261] on textarea "I am proud of creating an open and relaxed atmosphere where other training inst…" at bounding box center [485, 247] width 634 height 63
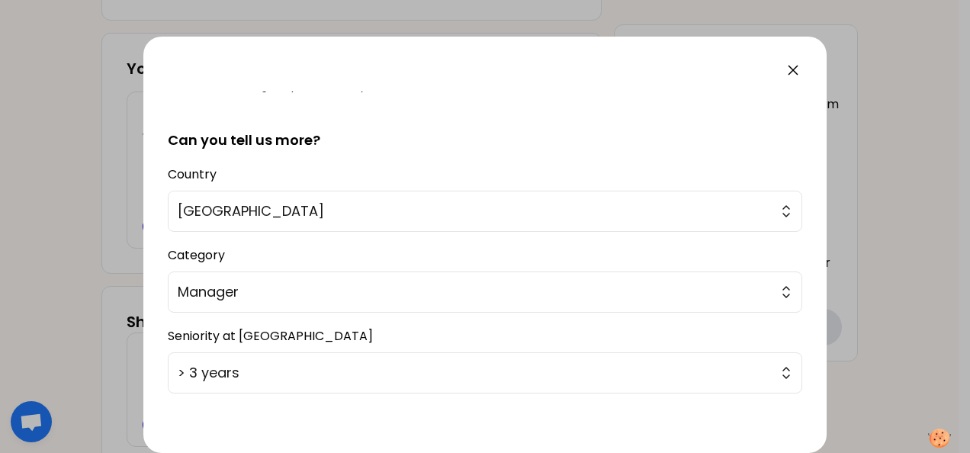
scroll to position [368, 0]
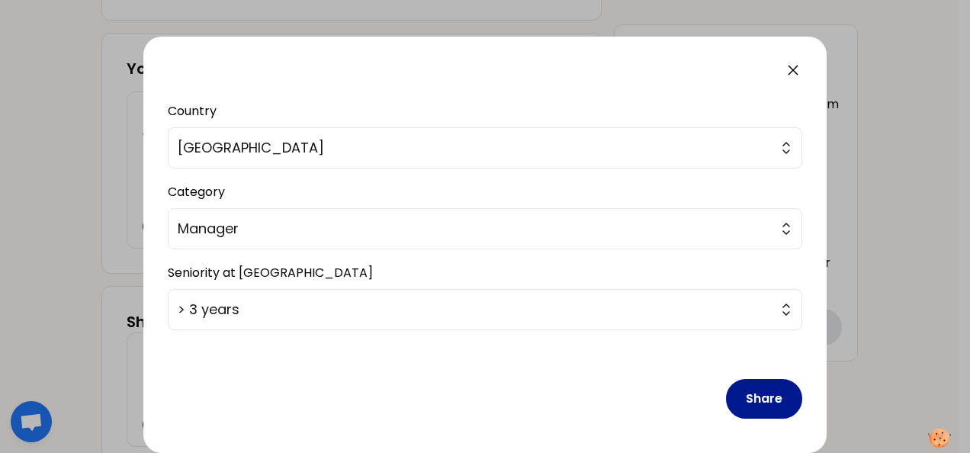
type textarea "I am proud of creating an open and relaxed atmosphere where other project membe…"
click at [738, 389] on button "Share" at bounding box center [764, 399] width 76 height 40
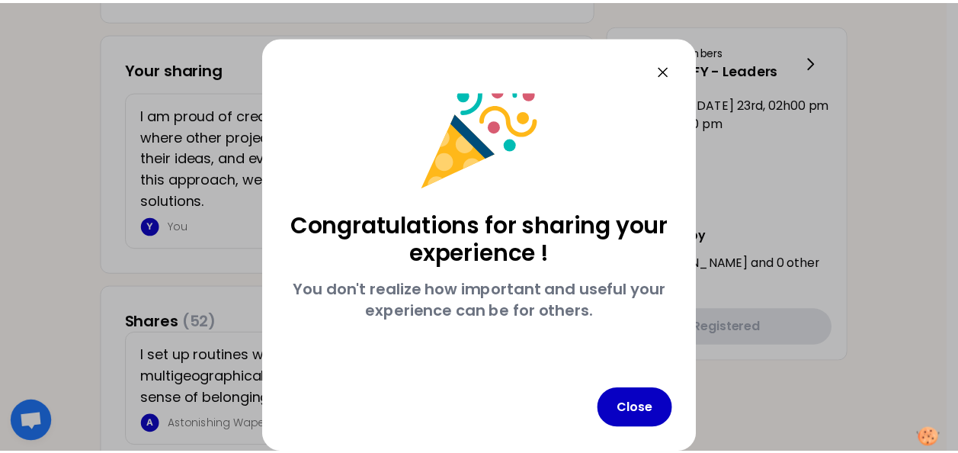
scroll to position [26, 0]
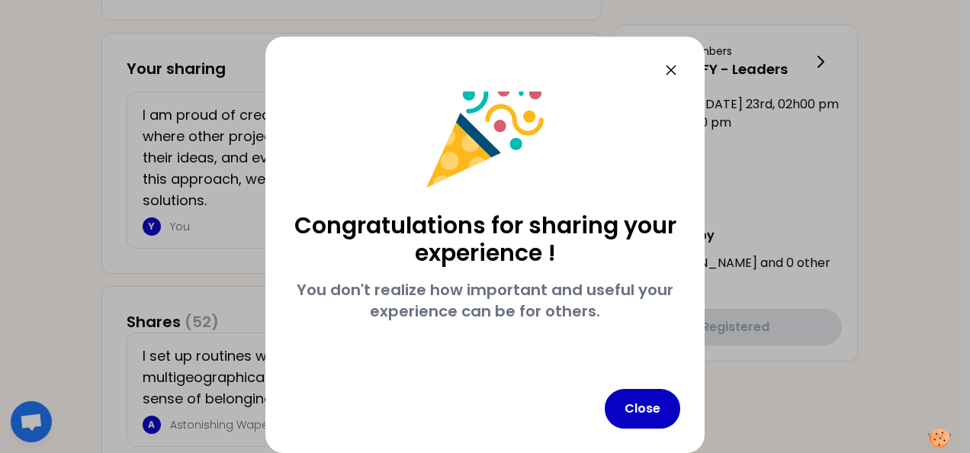
click at [676, 66] on icon at bounding box center [671, 70] width 18 height 18
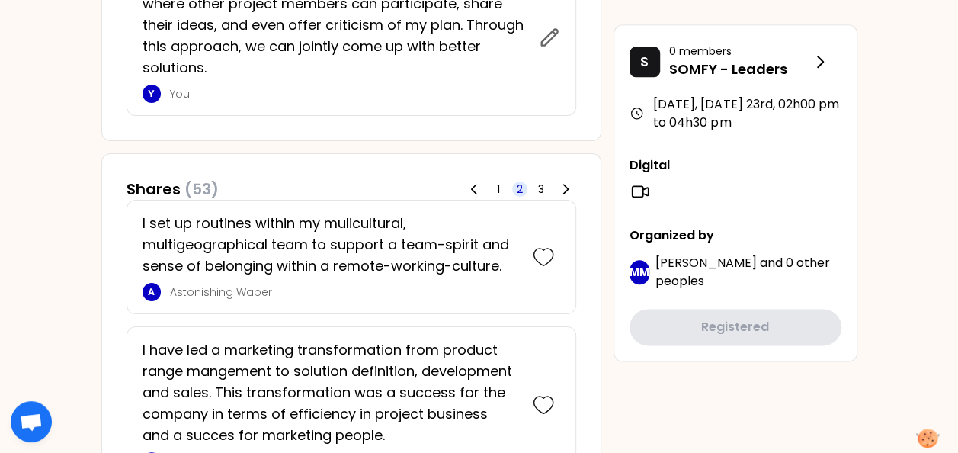
scroll to position [791, 0]
